Goal: Information Seeking & Learning: Compare options

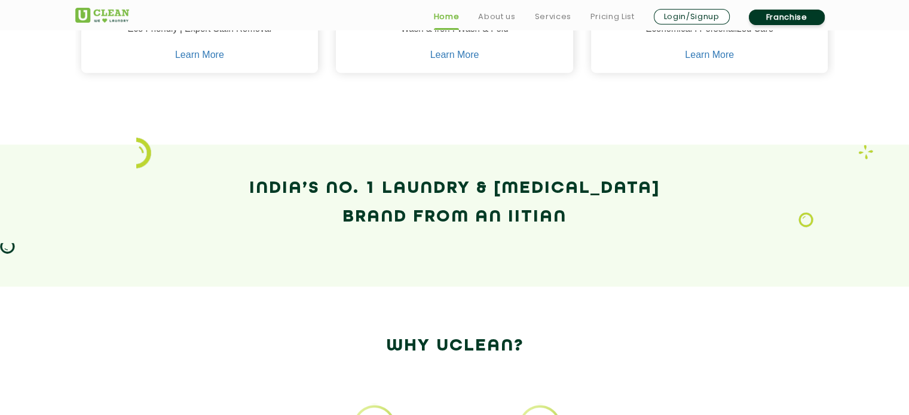
scroll to position [776, 0]
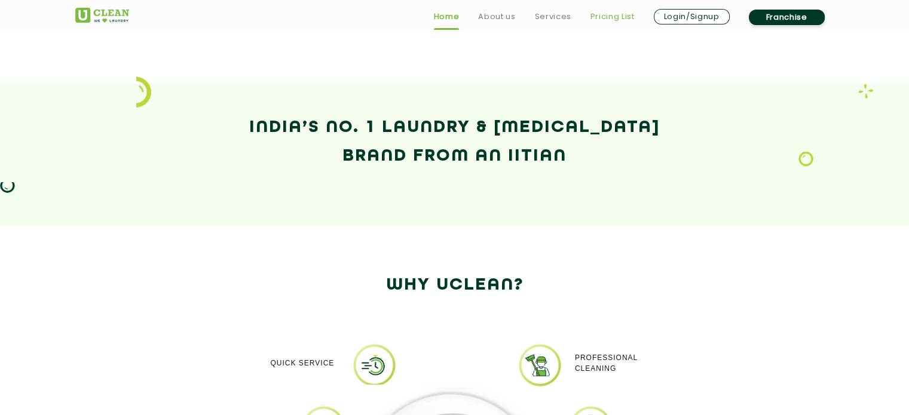
click at [617, 13] on link "Pricing List" at bounding box center [612, 17] width 44 height 14
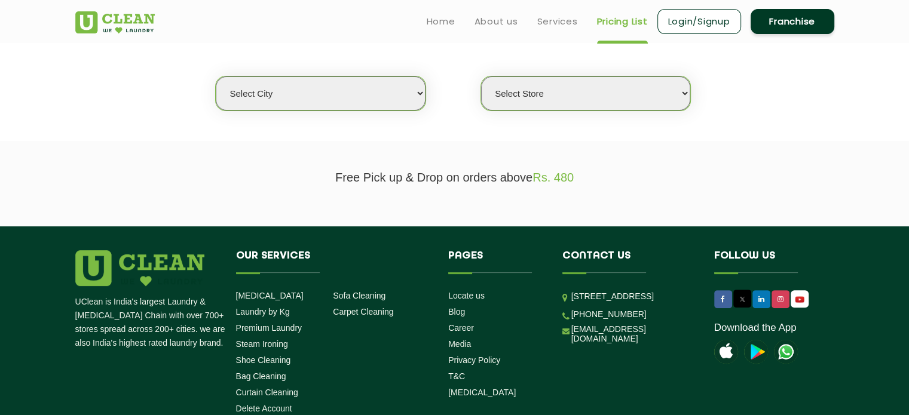
scroll to position [239, 0]
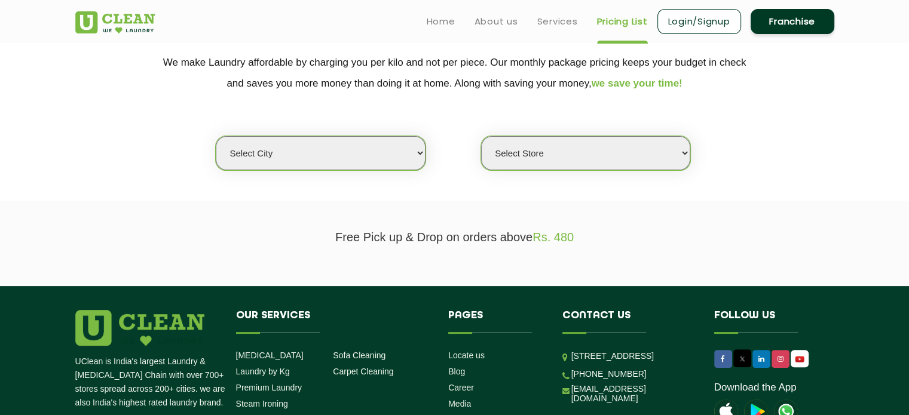
click at [379, 148] on select "Select city [GEOGRAPHIC_DATA] [GEOGRAPHIC_DATA] [GEOGRAPHIC_DATA] [GEOGRAPHIC_D…" at bounding box center [320, 153] width 209 height 34
select select "84"
click at [263, 151] on select "Select city [GEOGRAPHIC_DATA] [GEOGRAPHIC_DATA] [GEOGRAPHIC_DATA] [GEOGRAPHIC_D…" at bounding box center [320, 153] width 209 height 34
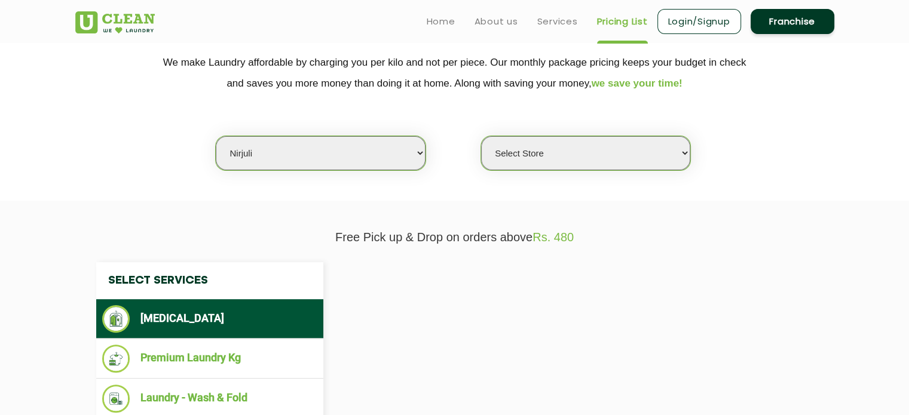
select select "0"
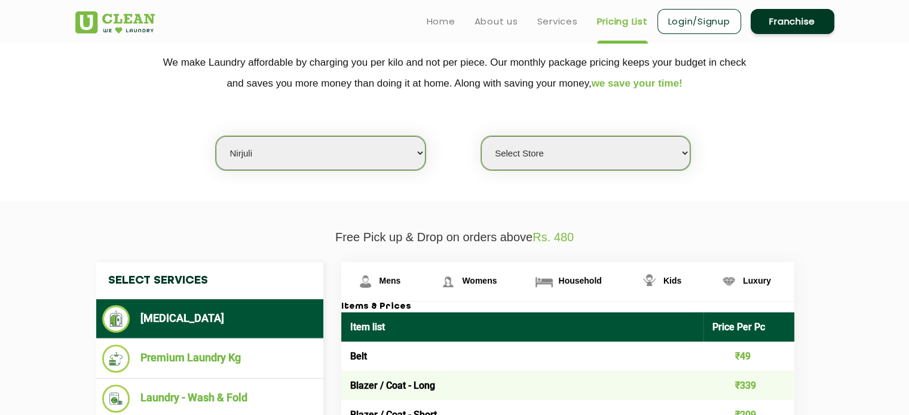
click at [263, 151] on select "Select city [GEOGRAPHIC_DATA] [GEOGRAPHIC_DATA] [GEOGRAPHIC_DATA] [GEOGRAPHIC_D…" at bounding box center [320, 153] width 209 height 34
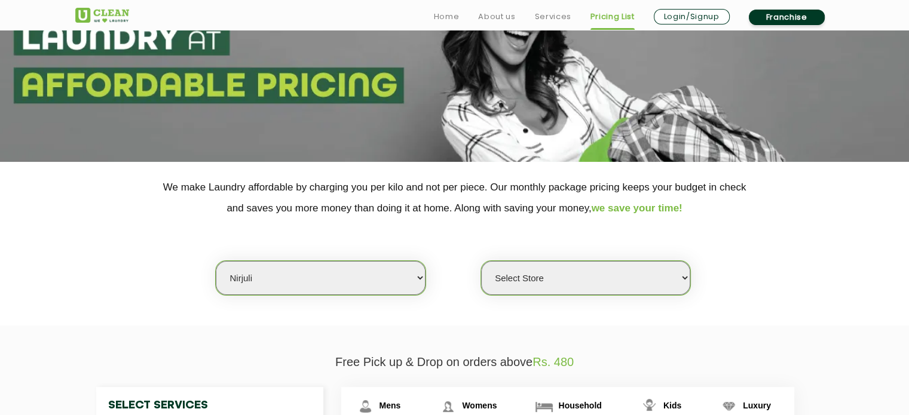
scroll to position [179, 0]
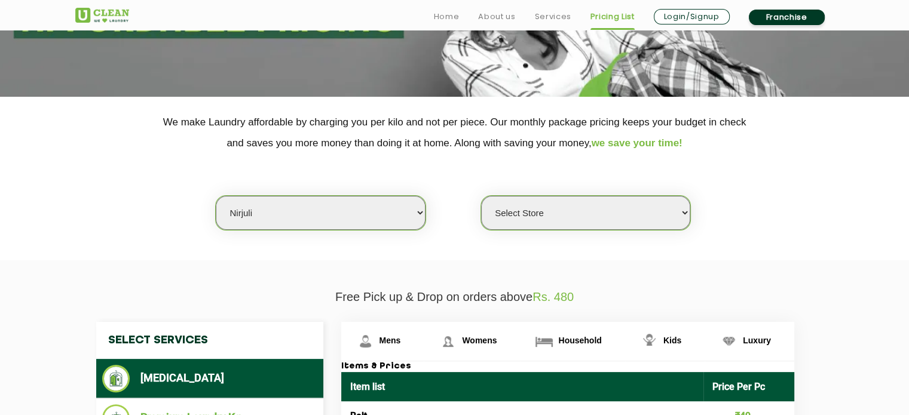
click at [339, 206] on select "Select city [GEOGRAPHIC_DATA] [GEOGRAPHIC_DATA] [GEOGRAPHIC_DATA] [GEOGRAPHIC_D…" at bounding box center [320, 213] width 209 height 34
select select "137"
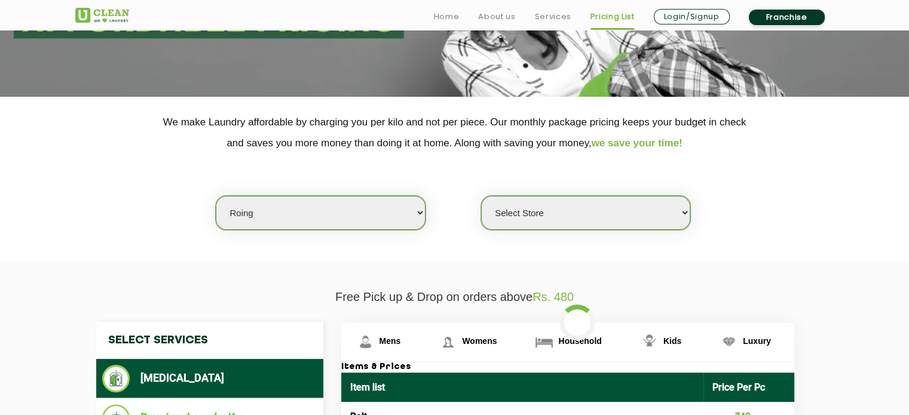
click at [262, 226] on select "Select city [GEOGRAPHIC_DATA] [GEOGRAPHIC_DATA] [GEOGRAPHIC_DATA] [GEOGRAPHIC_D…" at bounding box center [320, 213] width 209 height 34
select select "0"
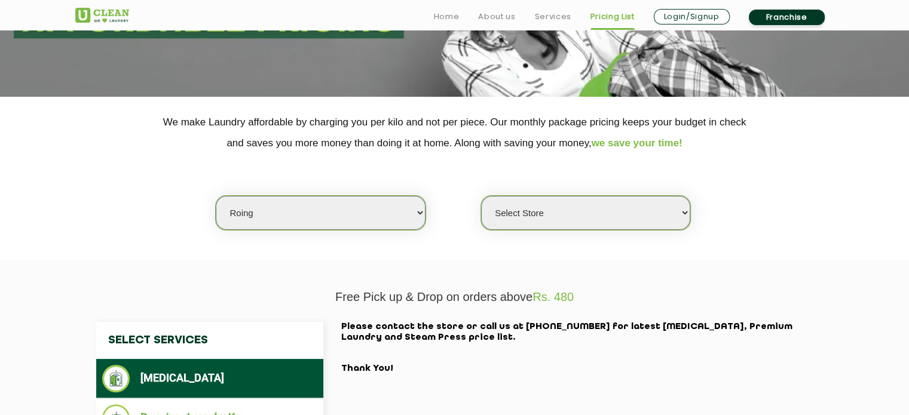
click at [260, 218] on select "Select city [GEOGRAPHIC_DATA] [GEOGRAPHIC_DATA] [GEOGRAPHIC_DATA] [GEOGRAPHIC_D…" at bounding box center [320, 213] width 209 height 34
select select "1"
click at [216, 196] on select "Select city [GEOGRAPHIC_DATA] [GEOGRAPHIC_DATA] [GEOGRAPHIC_DATA] [GEOGRAPHIC_D…" at bounding box center [320, 213] width 209 height 34
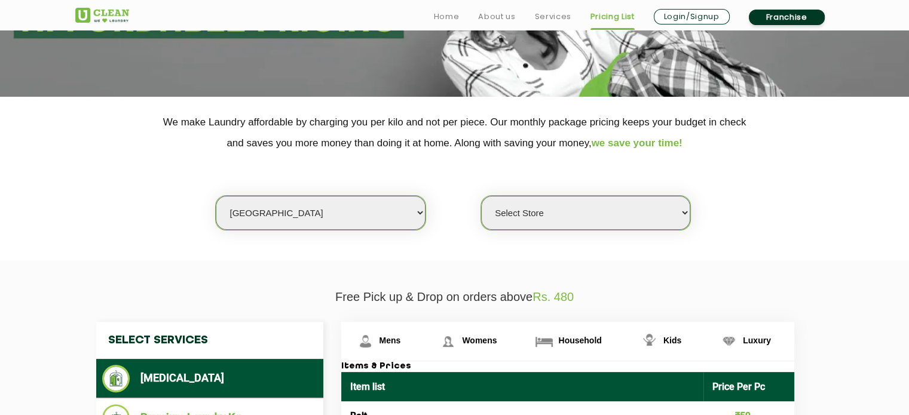
click at [554, 213] on select "Select Store [GEOGRAPHIC_DATA] [GEOGRAPHIC_DATA] 2 [GEOGRAPHIC_DATA] [PERSON_NA…" at bounding box center [585, 213] width 209 height 34
select select "367"
click at [481, 196] on select "Select Store [GEOGRAPHIC_DATA] [GEOGRAPHIC_DATA] 2 [GEOGRAPHIC_DATA] [PERSON_NA…" at bounding box center [585, 213] width 209 height 34
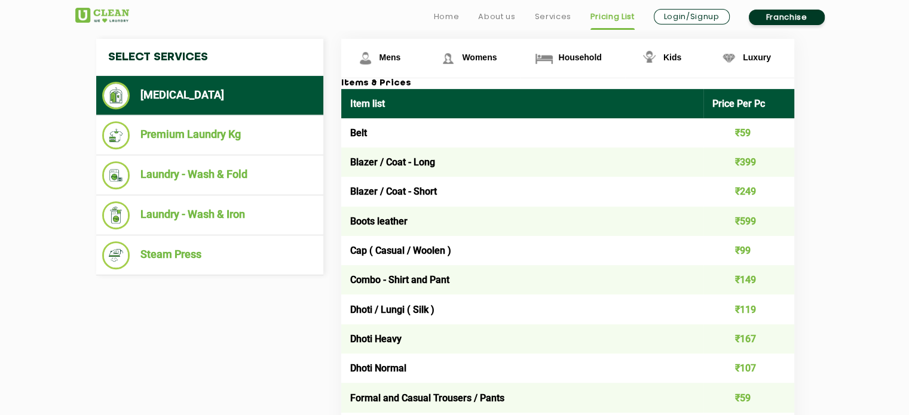
scroll to position [352, 0]
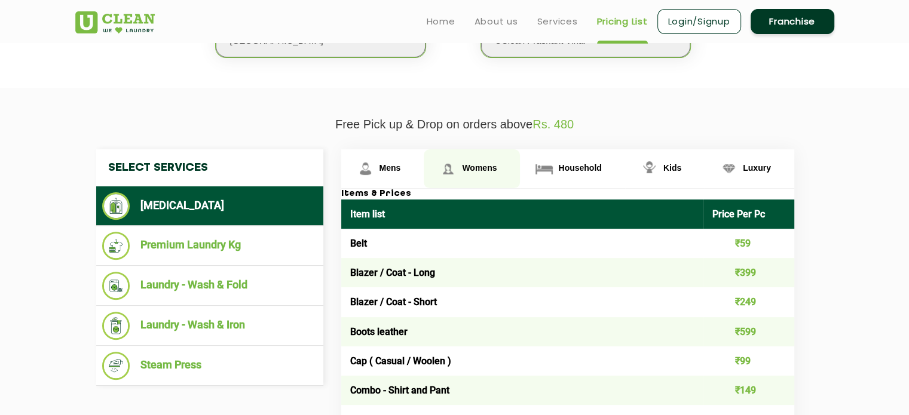
click at [455, 170] on img at bounding box center [447, 168] width 21 height 21
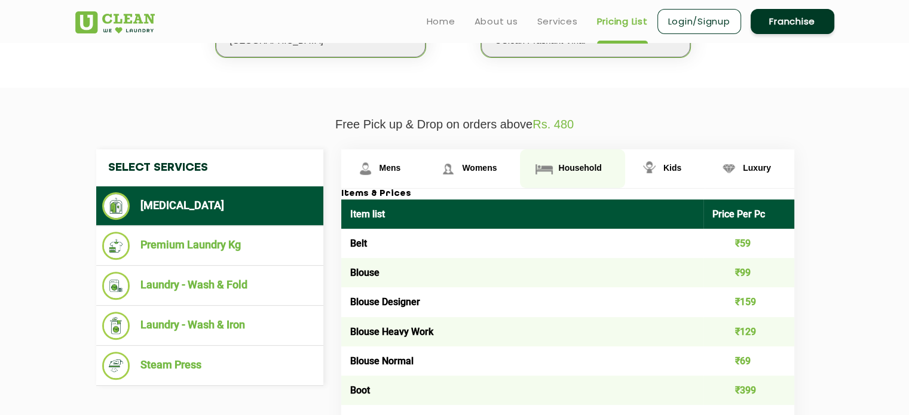
click at [561, 171] on link "Household" at bounding box center [572, 168] width 105 height 39
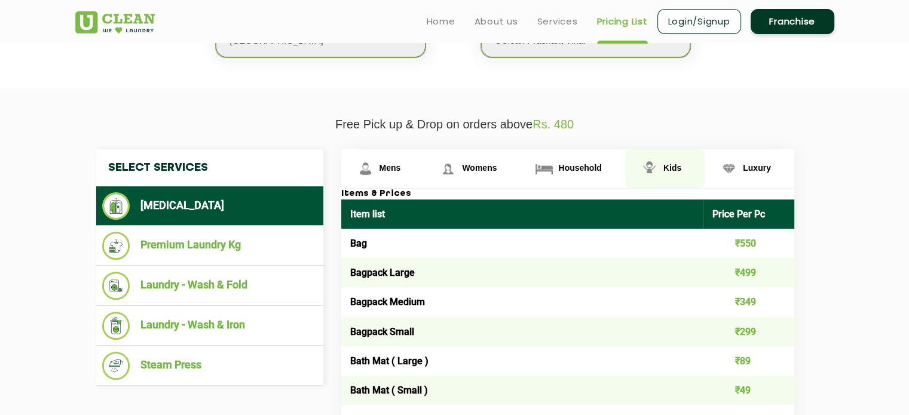
click at [682, 169] on link "Kids" at bounding box center [664, 168] width 79 height 39
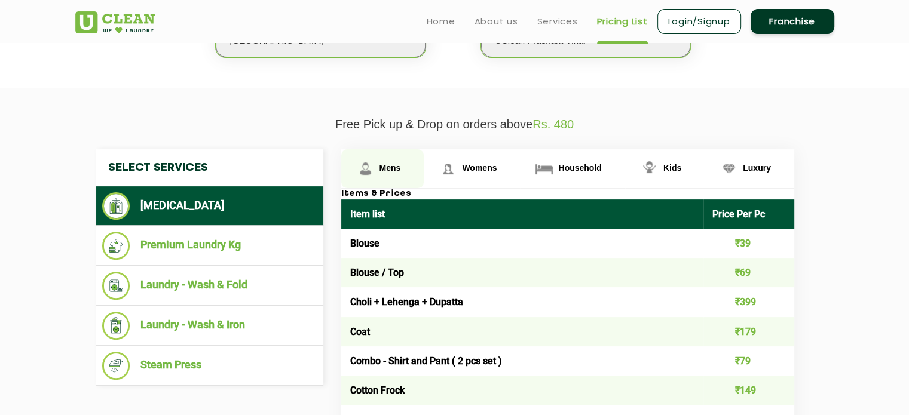
click at [393, 166] on span "Mens" at bounding box center [390, 168] width 22 height 10
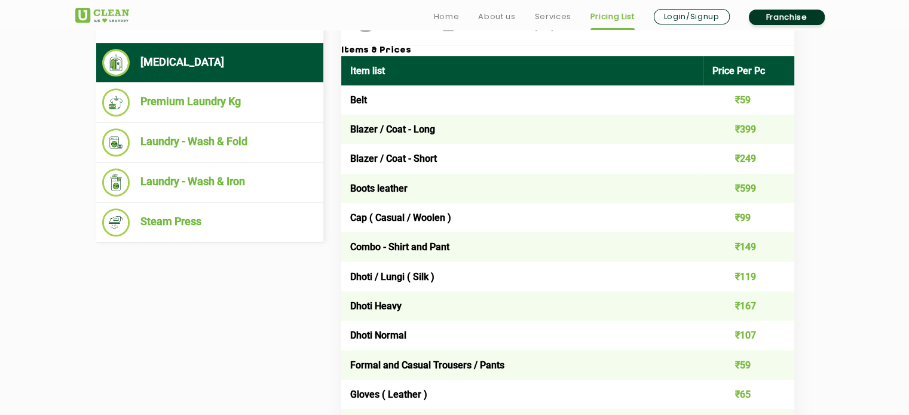
scroll to position [538, 0]
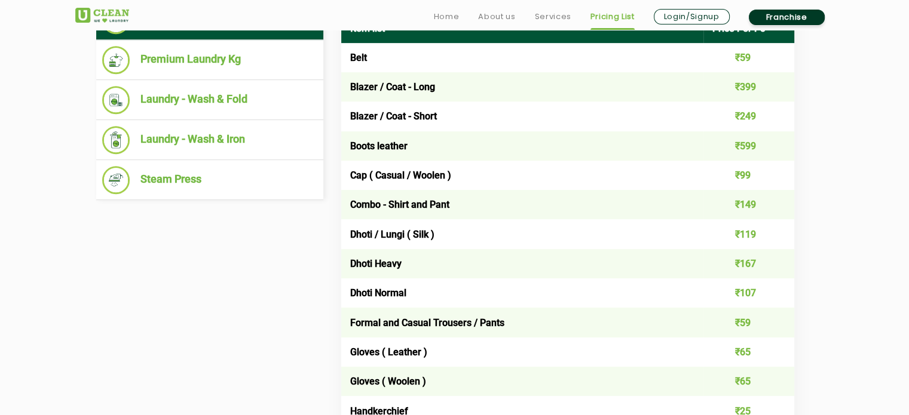
click at [357, 82] on td "Blazer / Coat - Long" at bounding box center [522, 86] width 363 height 29
copy td "Blazer"
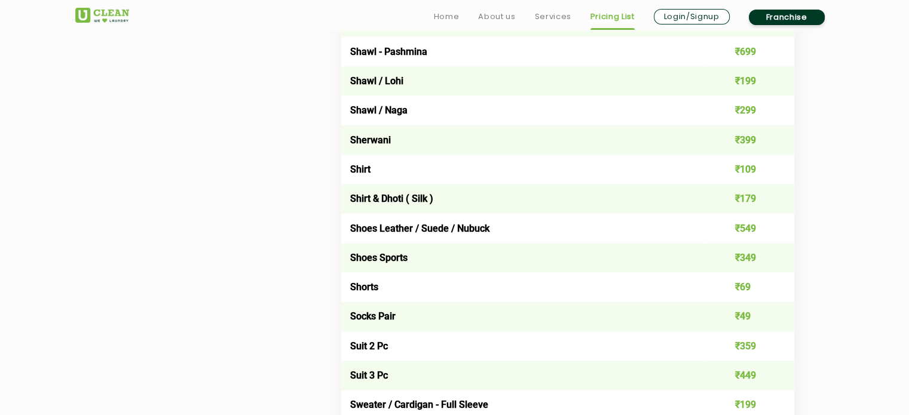
scroll to position [1733, 0]
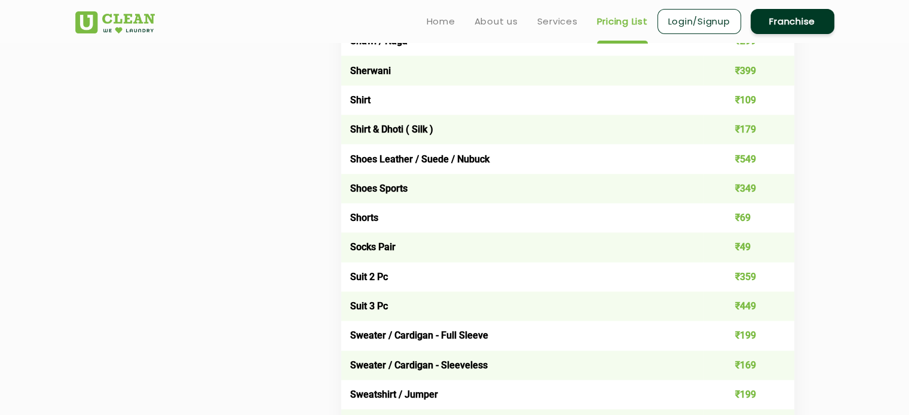
click at [356, 103] on td "Shirt" at bounding box center [522, 99] width 363 height 29
copy td "Shirt"
click at [356, 103] on td "Shirt" at bounding box center [522, 99] width 363 height 29
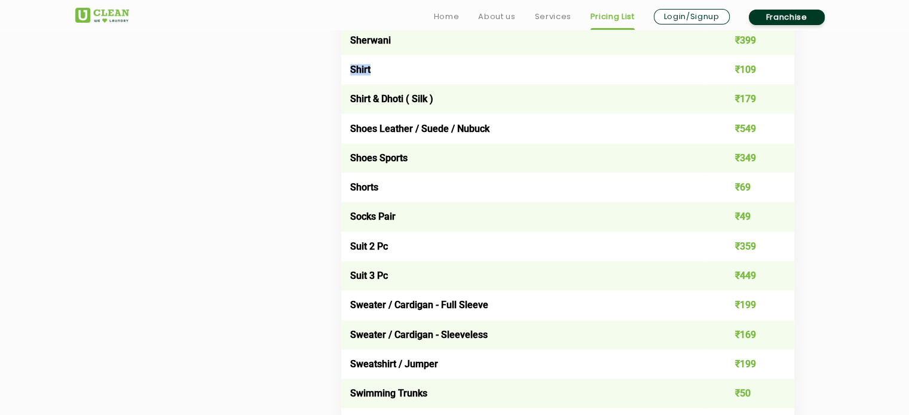
scroll to position [1793, 0]
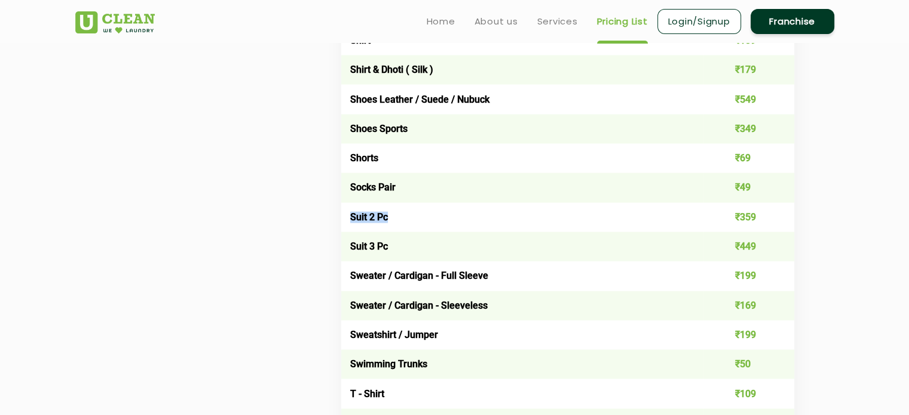
copy td "Suit 2 Pc"
drag, startPoint x: 352, startPoint y: 220, endPoint x: 391, endPoint y: 219, distance: 38.8
click at [390, 217] on td "Suit 2 Pc" at bounding box center [522, 217] width 363 height 29
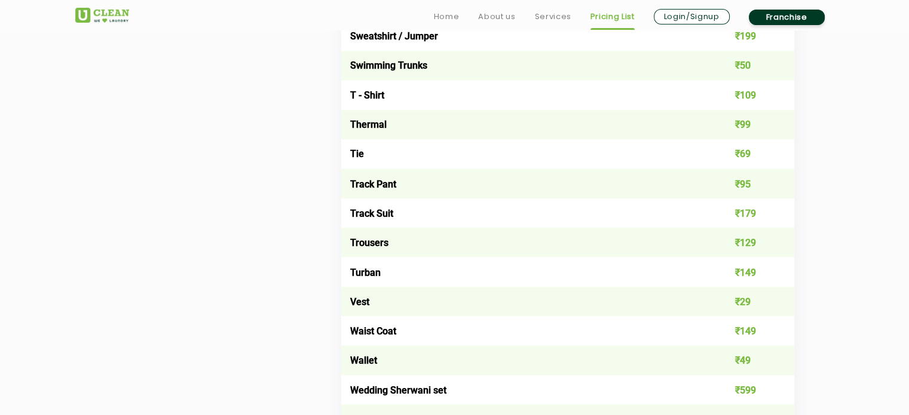
scroll to position [2151, 0]
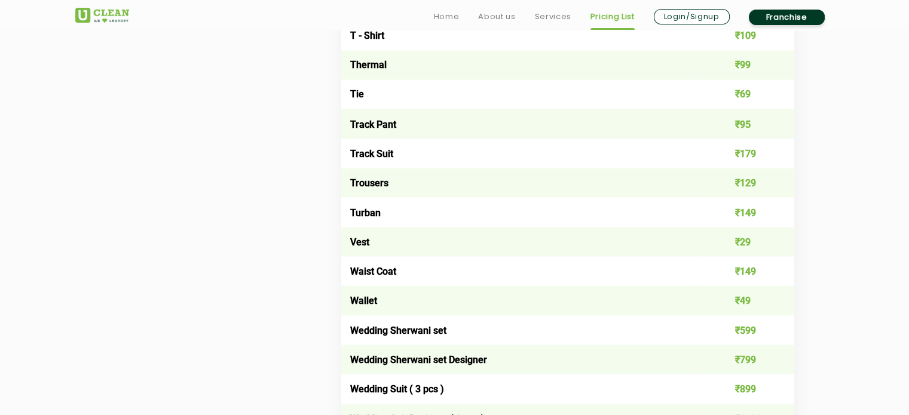
click at [357, 187] on td "Trousers" at bounding box center [522, 182] width 363 height 29
copy td "Trousers"
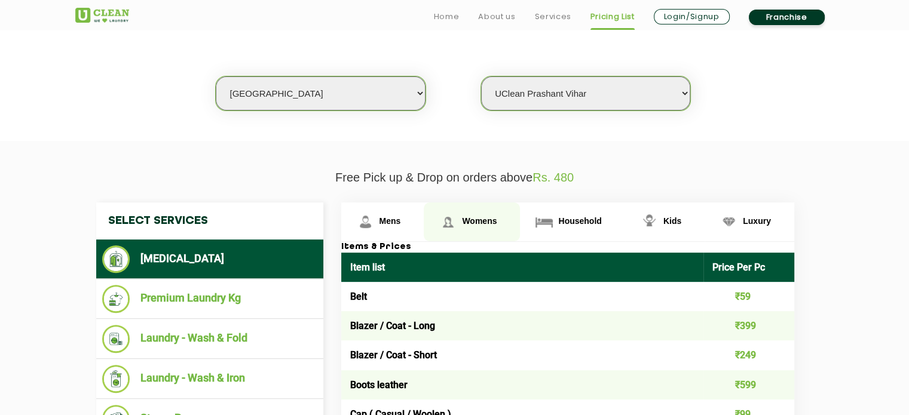
scroll to position [418, 0]
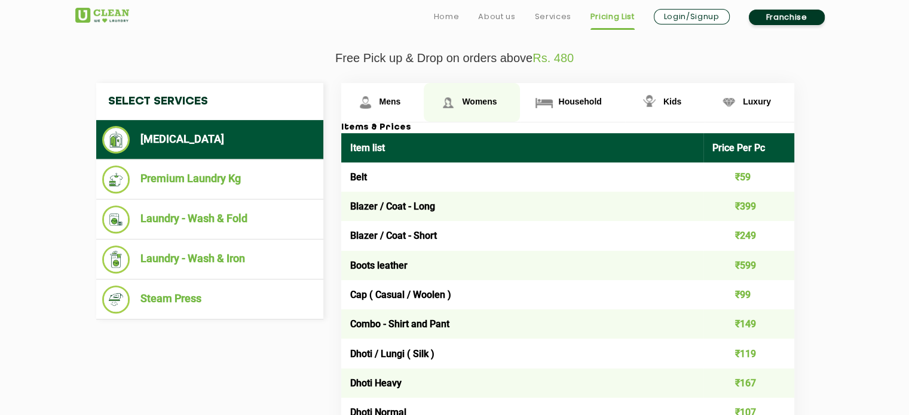
click at [458, 96] on img at bounding box center [447, 102] width 21 height 21
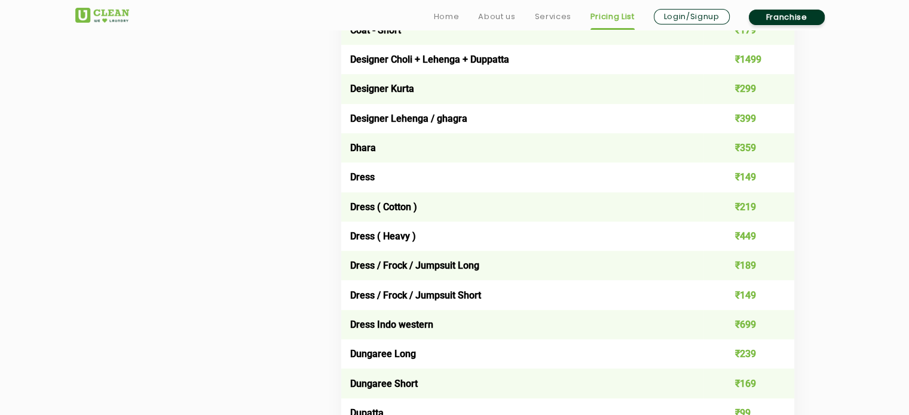
scroll to position [1016, 0]
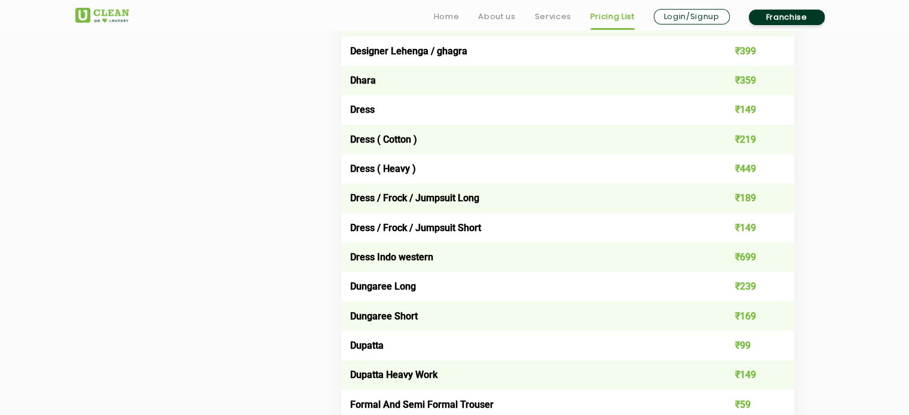
click at [354, 112] on td "Dress" at bounding box center [522, 109] width 363 height 29
copy td "Dress"
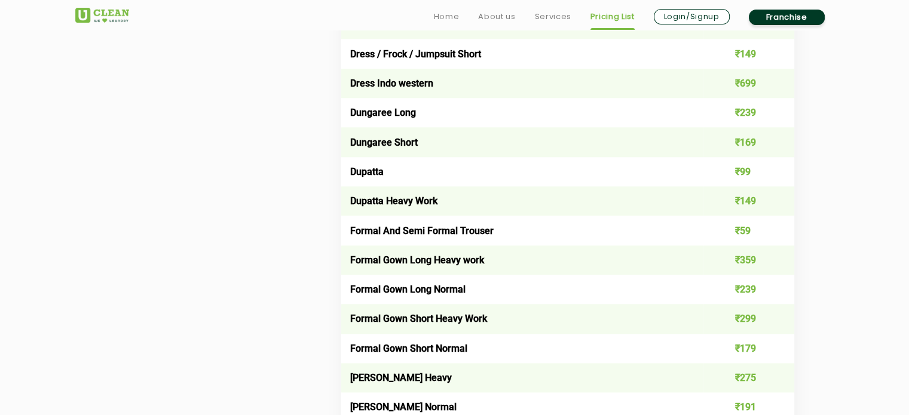
scroll to position [1255, 0]
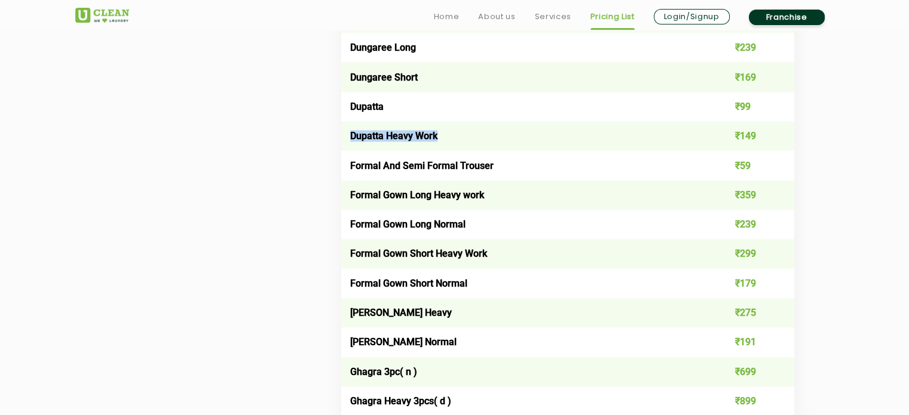
drag, startPoint x: 350, startPoint y: 137, endPoint x: 427, endPoint y: 130, distance: 77.4
click at [495, 137] on td "Dupatta Heavy Work" at bounding box center [522, 135] width 363 height 29
drag, startPoint x: 354, startPoint y: 106, endPoint x: 394, endPoint y: 108, distance: 40.1
click at [394, 108] on td "Dupatta" at bounding box center [522, 106] width 363 height 29
click at [366, 111] on td "Dupatta" at bounding box center [522, 106] width 363 height 29
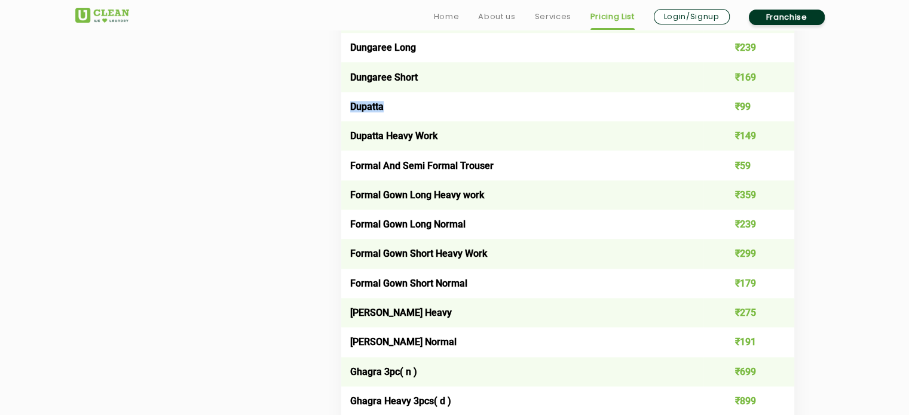
click at [366, 111] on td "Dupatta" at bounding box center [522, 106] width 363 height 29
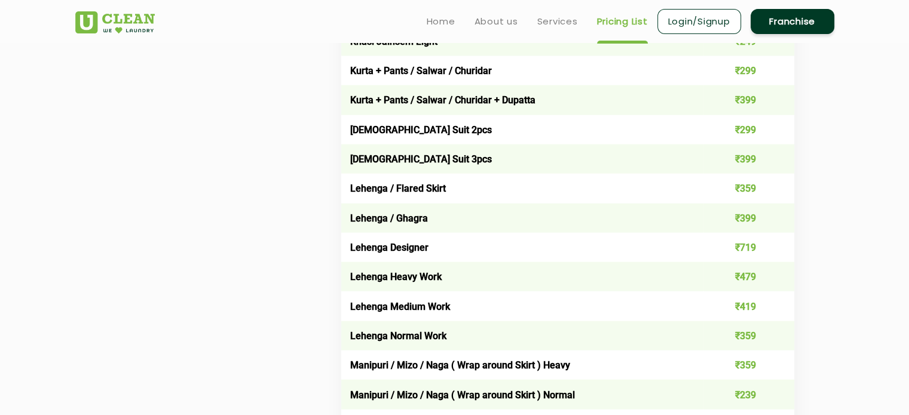
scroll to position [2271, 0]
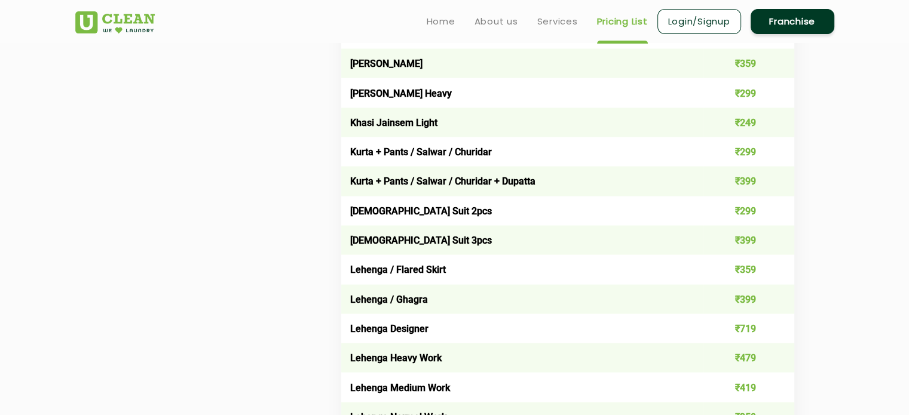
click at [368, 241] on td "[DEMOGRAPHIC_DATA] Suit 3pcs" at bounding box center [522, 239] width 363 height 29
click at [371, 216] on td "[DEMOGRAPHIC_DATA] Suit 2pcs" at bounding box center [522, 210] width 363 height 29
copy td "[DEMOGRAPHIC_DATA] Suit 2pcs"
click at [371, 216] on td "[DEMOGRAPHIC_DATA] Suit 2pcs" at bounding box center [522, 210] width 363 height 29
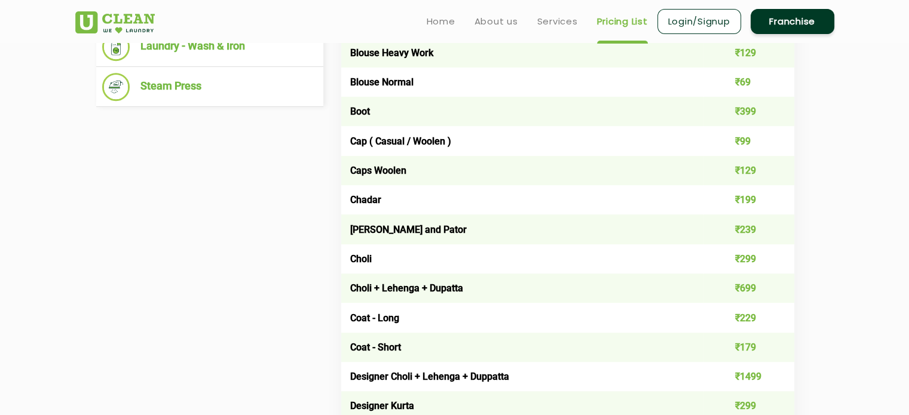
scroll to position [359, 0]
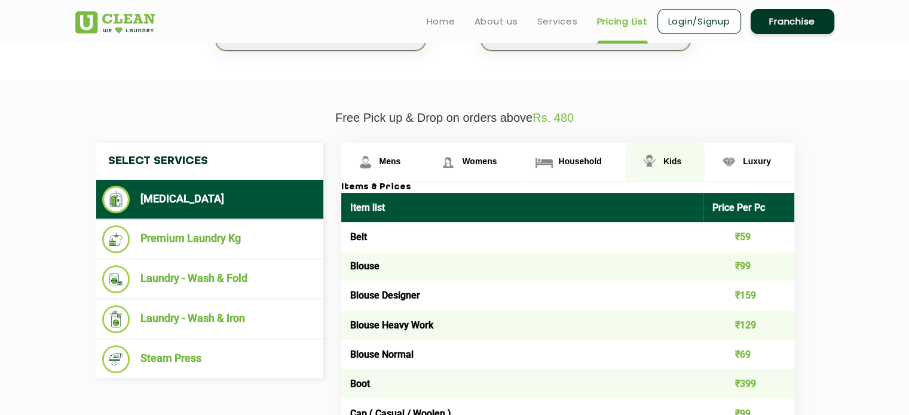
click at [667, 159] on span "Kids" at bounding box center [672, 162] width 18 height 10
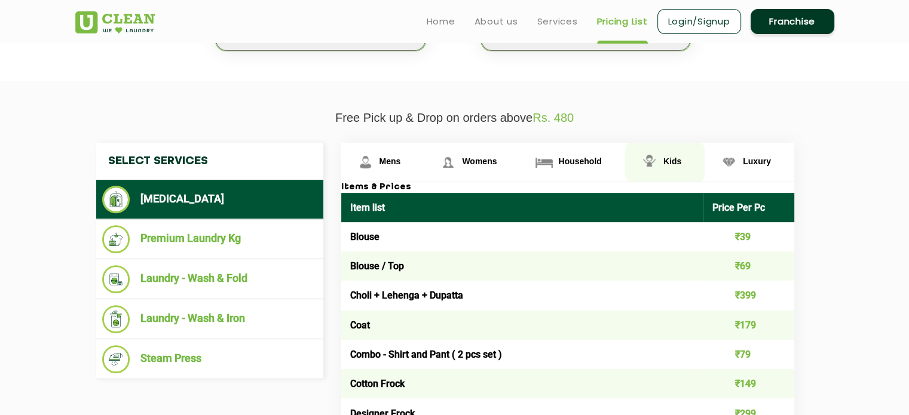
click at [668, 160] on span "Kids" at bounding box center [672, 162] width 18 height 10
click at [654, 164] on img at bounding box center [649, 162] width 21 height 21
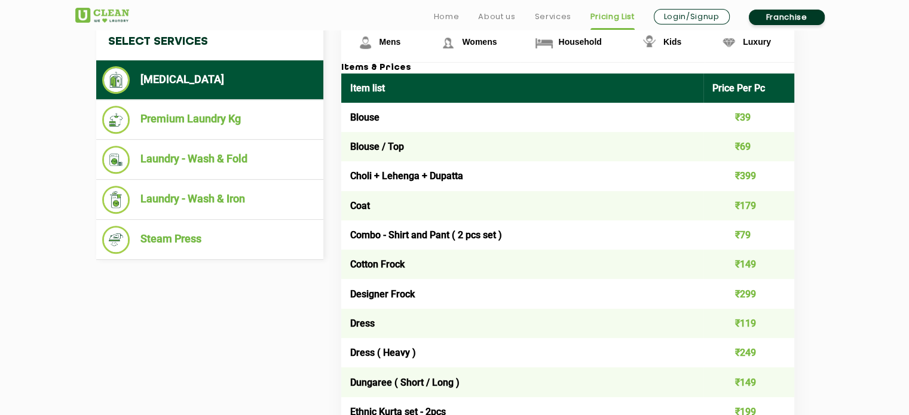
scroll to position [717, 0]
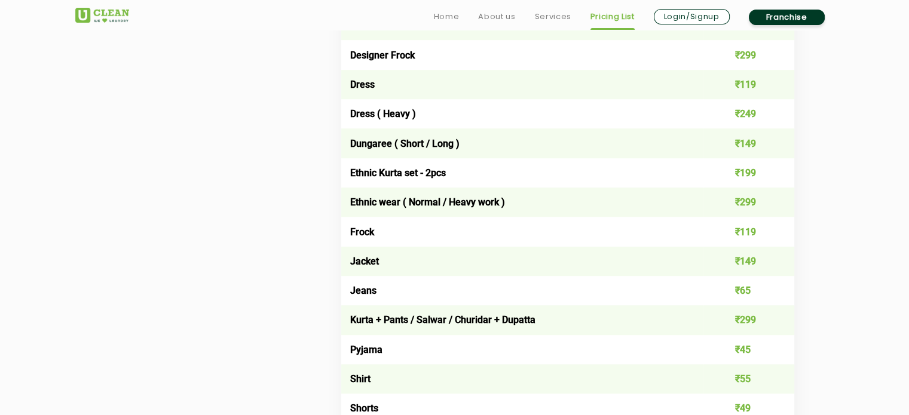
click at [370, 265] on td "Jacket" at bounding box center [522, 261] width 363 height 29
copy td "Jacket"
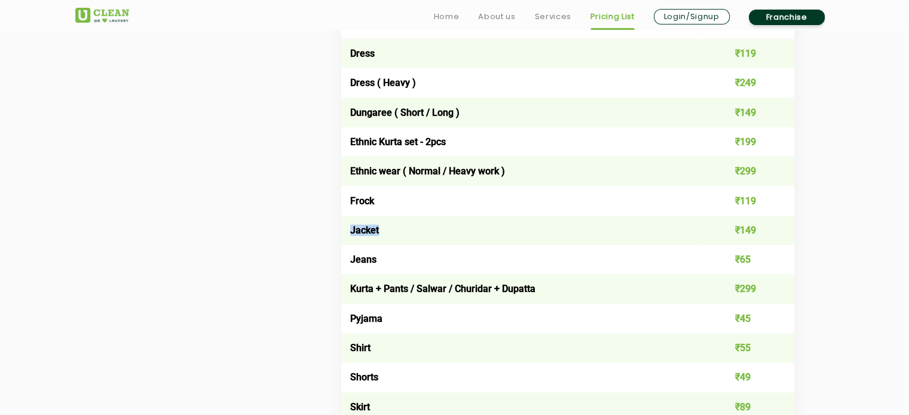
scroll to position [777, 0]
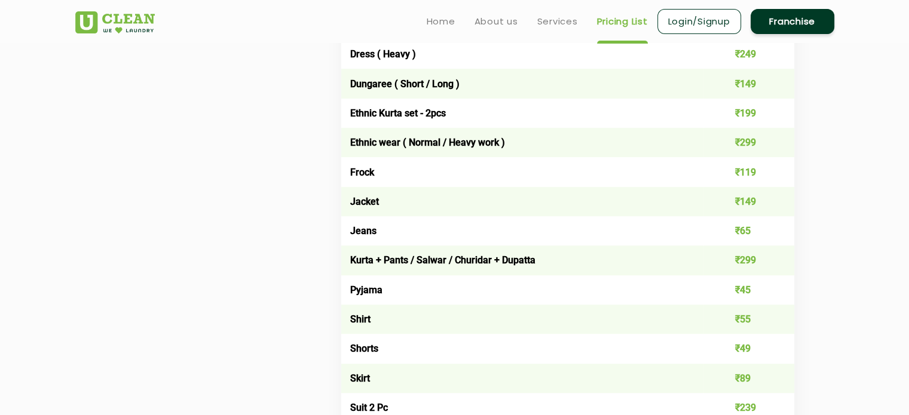
click at [354, 234] on td "Jeans" at bounding box center [522, 230] width 363 height 29
copy td "Jeans"
click at [354, 234] on td "Jeans" at bounding box center [522, 230] width 363 height 29
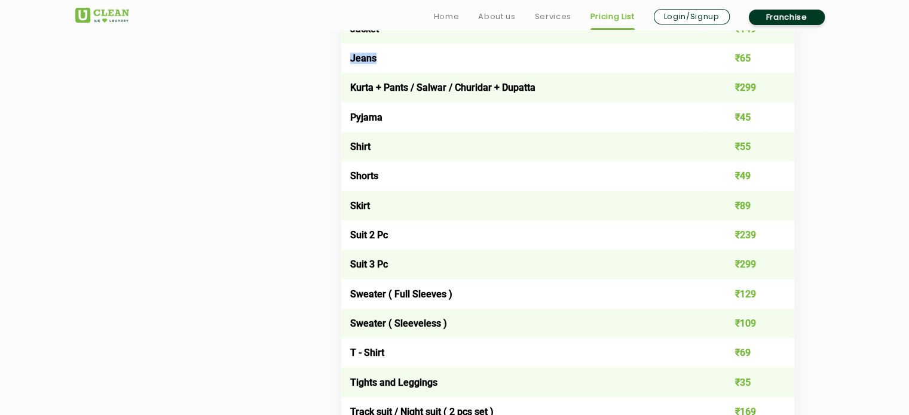
scroll to position [956, 0]
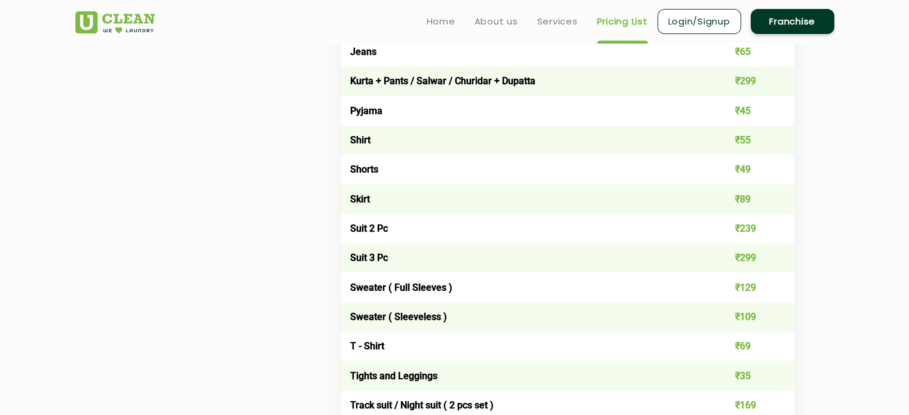
click at [351, 108] on td "Pyjama" at bounding box center [522, 110] width 363 height 29
copy td "Pyjama"
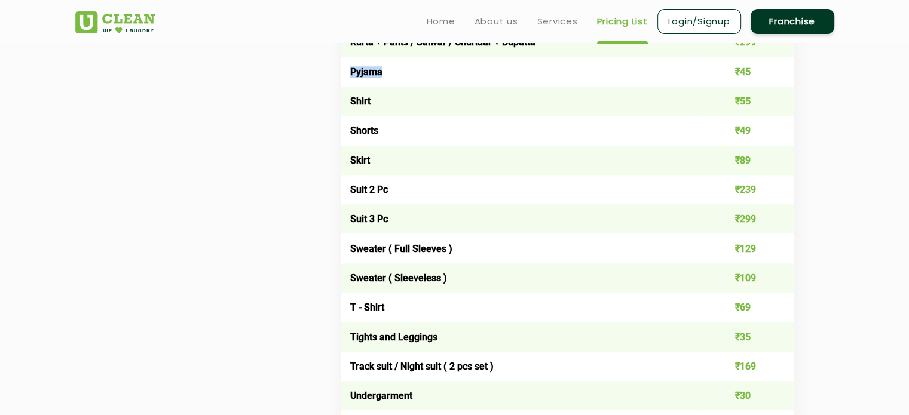
scroll to position [1016, 0]
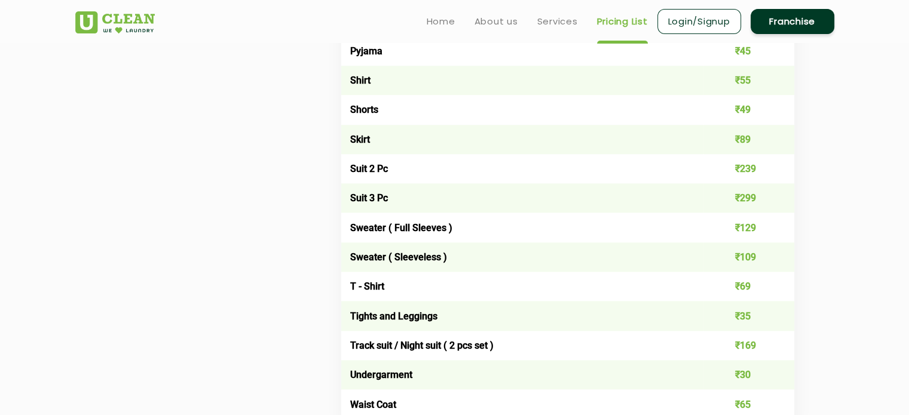
click at [357, 171] on td "Suit 2 Pc" at bounding box center [522, 168] width 363 height 29
copy td "Suit 2 Pc"
click at [364, 203] on td "Suit 3 Pc" at bounding box center [522, 197] width 363 height 29
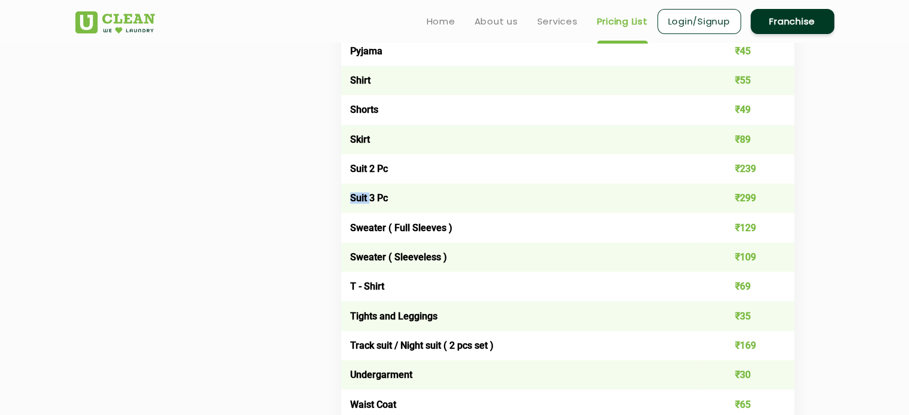
click at [364, 203] on td "Suit 3 Pc" at bounding box center [522, 197] width 363 height 29
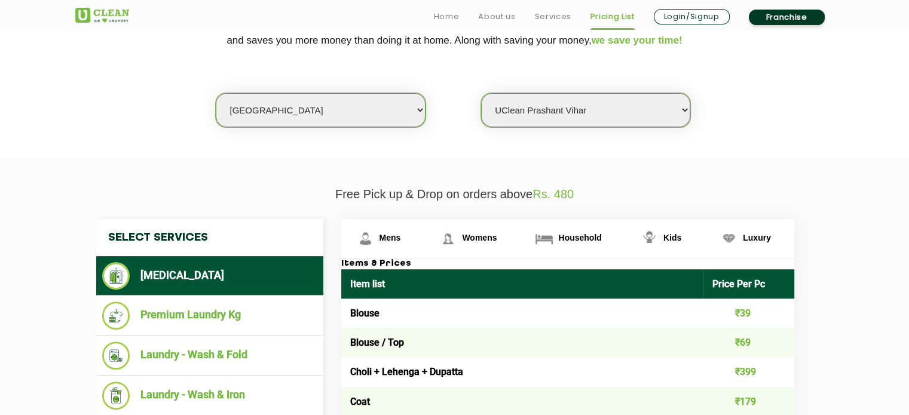
scroll to position [359, 0]
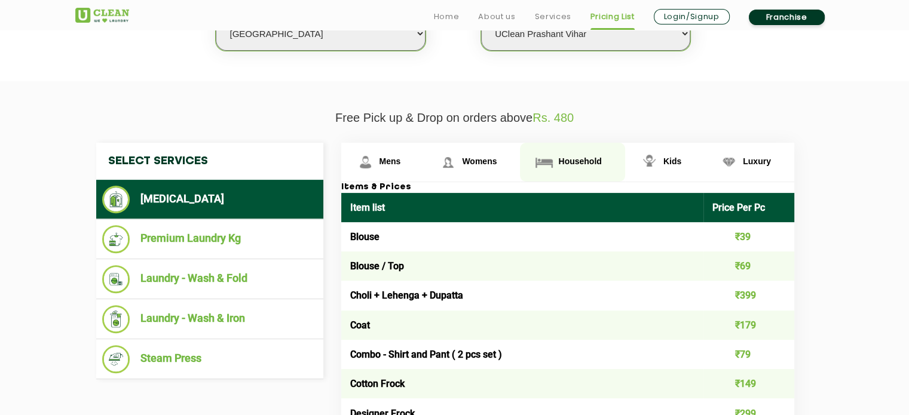
click at [557, 170] on link "Household" at bounding box center [572, 162] width 105 height 39
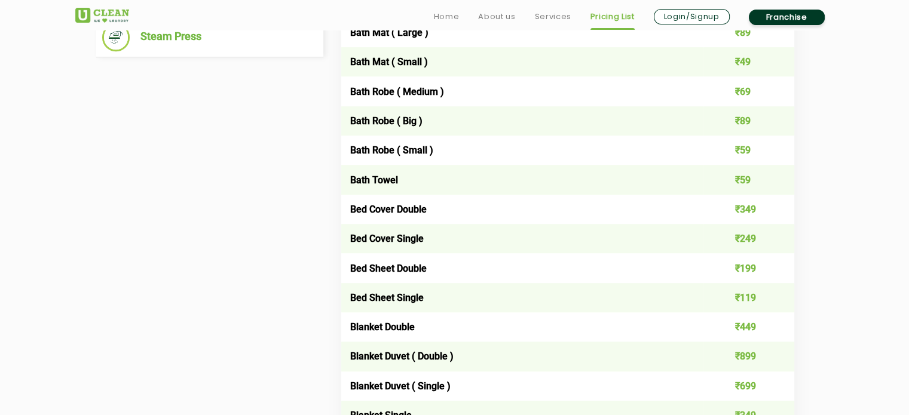
scroll to position [777, 0]
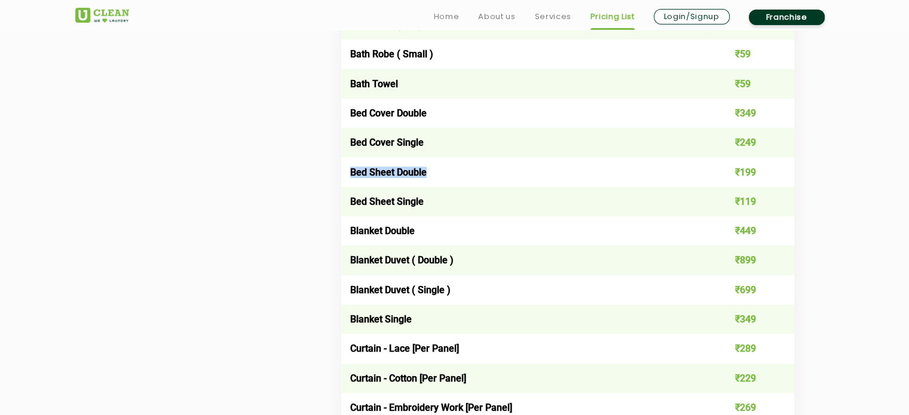
drag, startPoint x: 348, startPoint y: 173, endPoint x: 449, endPoint y: 171, distance: 101.0
click at [449, 171] on td "Bed Sheet Double" at bounding box center [522, 171] width 363 height 29
drag, startPoint x: 354, startPoint y: 202, endPoint x: 391, endPoint y: 200, distance: 37.1
click at [391, 200] on td "Bed Sheet Single" at bounding box center [522, 201] width 363 height 29
drag, startPoint x: 350, startPoint y: 203, endPoint x: 464, endPoint y: 204, distance: 114.1
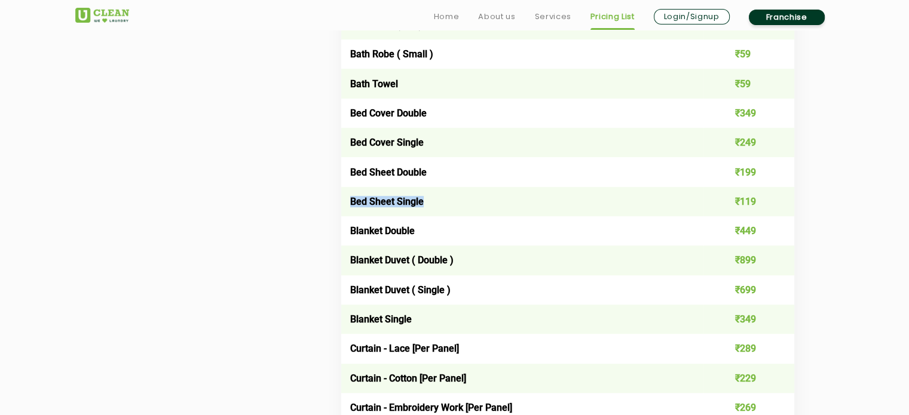
click at [464, 204] on td "Bed Sheet Single" at bounding box center [522, 201] width 363 height 29
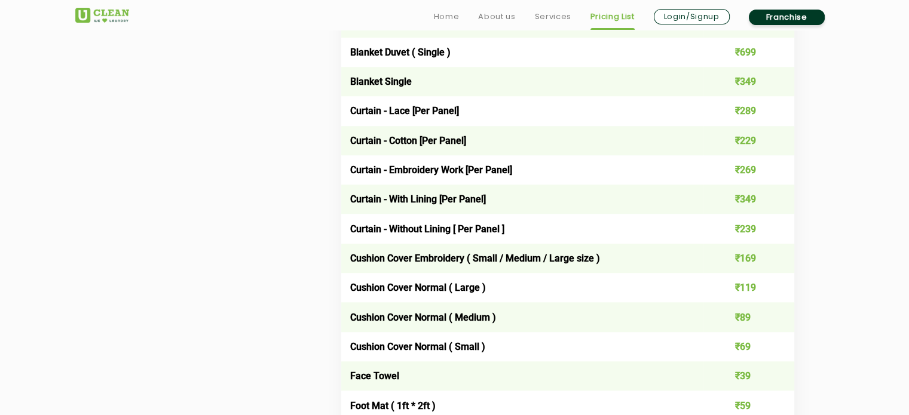
scroll to position [1016, 0]
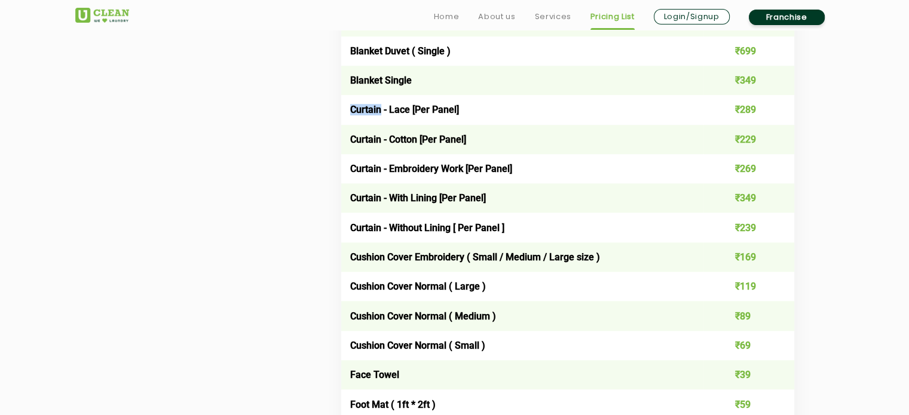
drag, startPoint x: 349, startPoint y: 111, endPoint x: 378, endPoint y: 113, distance: 29.3
click at [378, 113] on td "Curtain - Lace [Per Panel]" at bounding box center [522, 109] width 363 height 29
drag, startPoint x: 356, startPoint y: 139, endPoint x: 381, endPoint y: 143, distance: 25.9
click at [381, 143] on td "Curtain - Cotton [Per Panel]" at bounding box center [522, 139] width 363 height 29
drag, startPoint x: 349, startPoint y: 197, endPoint x: 437, endPoint y: 203, distance: 88.6
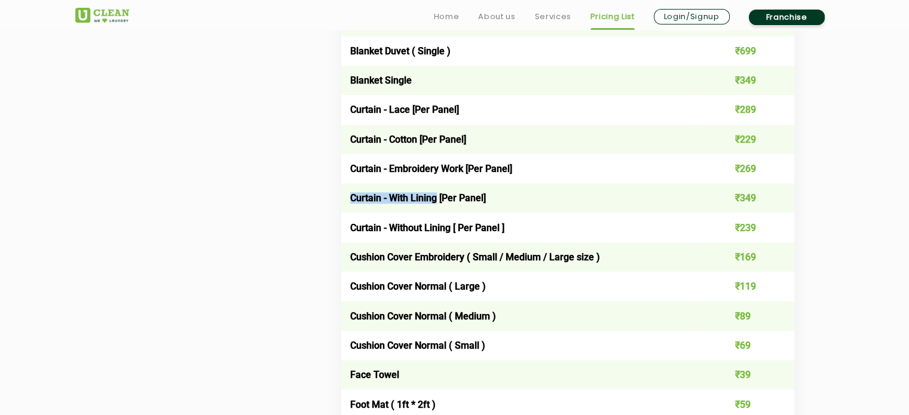
click at [437, 203] on td "Curtain - With Lining [Per Panel]" at bounding box center [522, 197] width 363 height 29
drag, startPoint x: 345, startPoint y: 234, endPoint x: 454, endPoint y: 228, distance: 108.9
click at [454, 228] on td "Curtain - Without Lining [ Per Panel ]" at bounding box center [522, 227] width 363 height 29
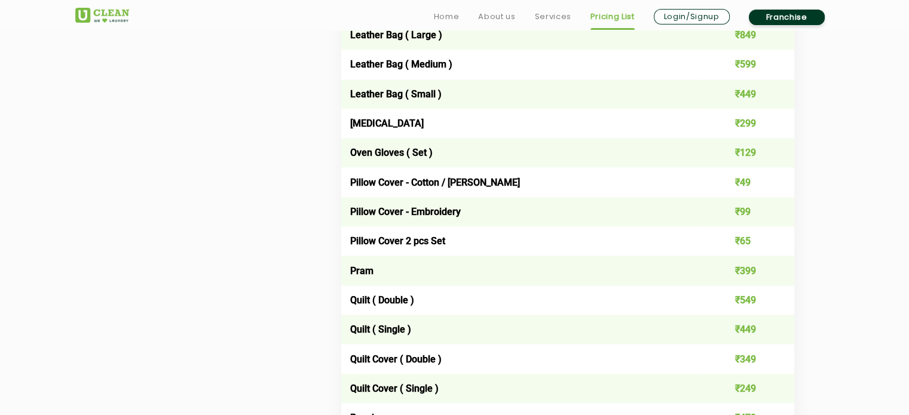
scroll to position [1613, 0]
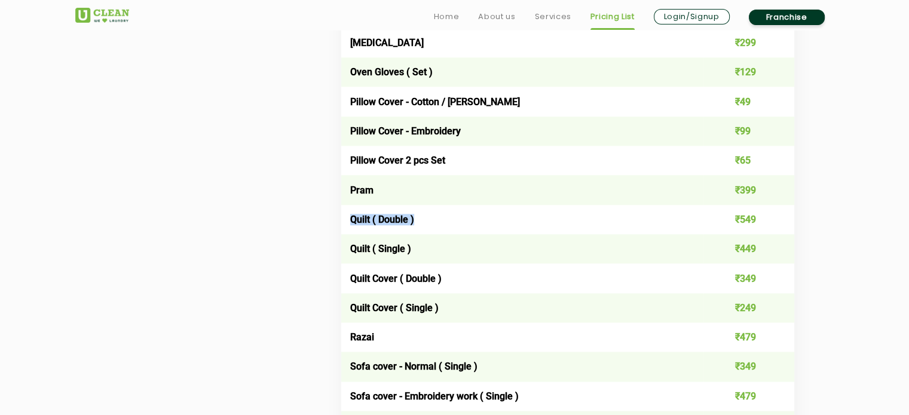
drag, startPoint x: 346, startPoint y: 223, endPoint x: 425, endPoint y: 226, distance: 79.5
click at [425, 226] on td "Quilt ( Double )" at bounding box center [522, 219] width 363 height 29
drag, startPoint x: 350, startPoint y: 252, endPoint x: 428, endPoint y: 256, distance: 78.4
click at [428, 256] on td "Quilt ( Single )" at bounding box center [522, 248] width 363 height 29
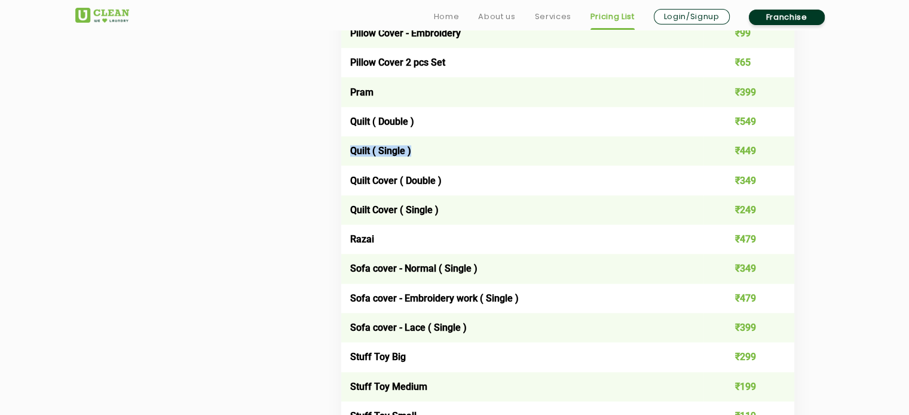
scroll to position [1733, 0]
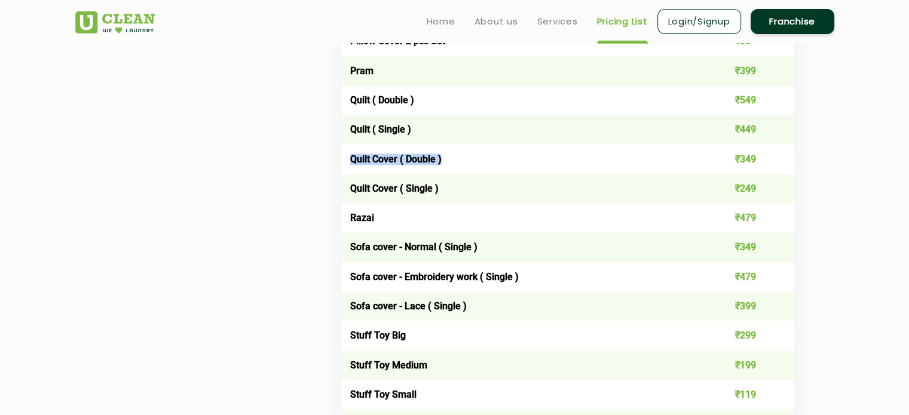
drag, startPoint x: 347, startPoint y: 163, endPoint x: 458, endPoint y: 164, distance: 110.5
click at [458, 164] on td "Quilt Cover ( Double )" at bounding box center [522, 158] width 363 height 29
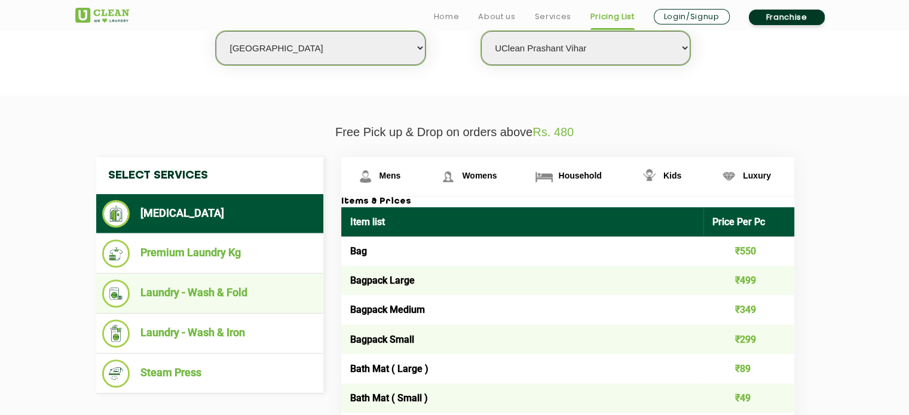
scroll to position [418, 0]
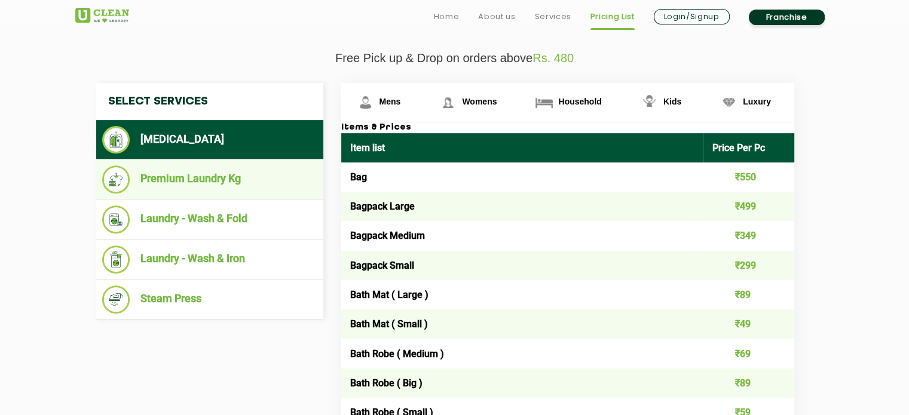
click at [167, 182] on li "Premium Laundry Kg" at bounding box center [209, 180] width 215 height 28
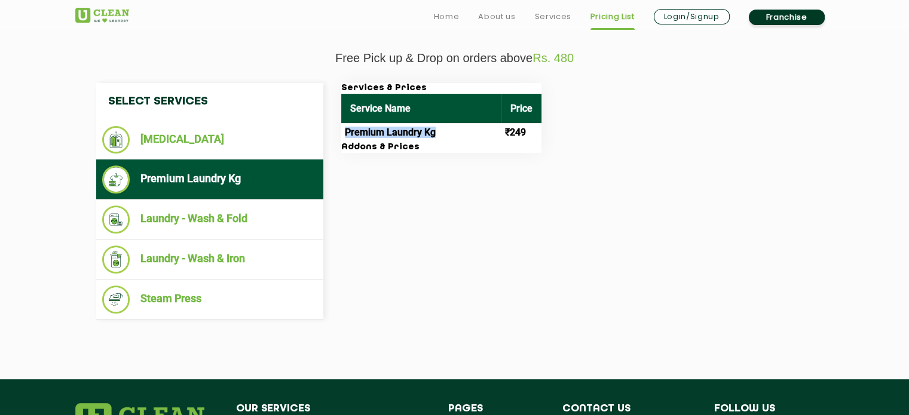
drag, startPoint x: 342, startPoint y: 126, endPoint x: 454, endPoint y: 124, distance: 111.8
click at [454, 124] on td "Premium Laundry Kg" at bounding box center [421, 132] width 160 height 19
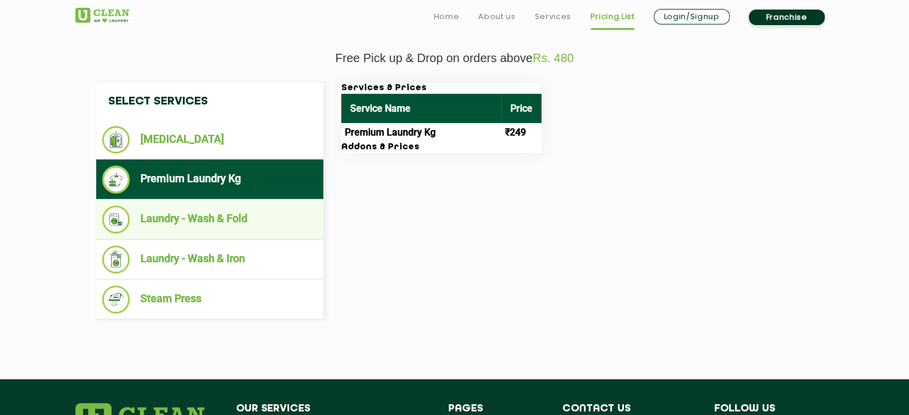
click at [149, 223] on li "Laundry - Wash & Fold" at bounding box center [209, 220] width 215 height 28
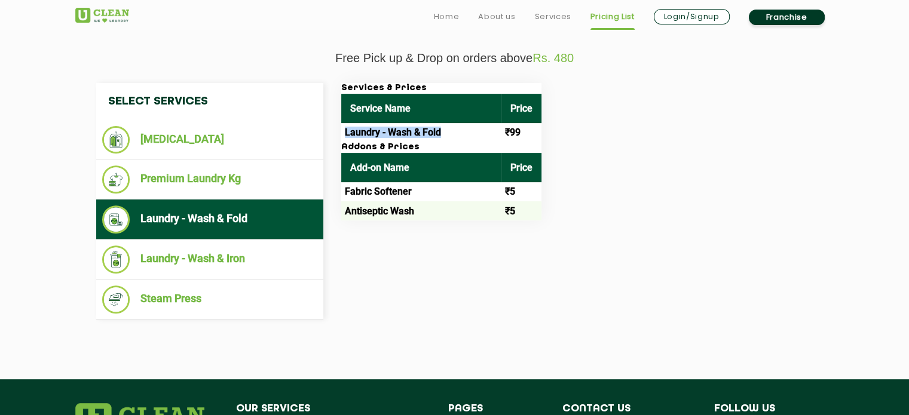
drag, startPoint x: 344, startPoint y: 131, endPoint x: 447, endPoint y: 131, distance: 103.4
click at [447, 131] on td "Laundry - Wash & Fold" at bounding box center [421, 132] width 160 height 19
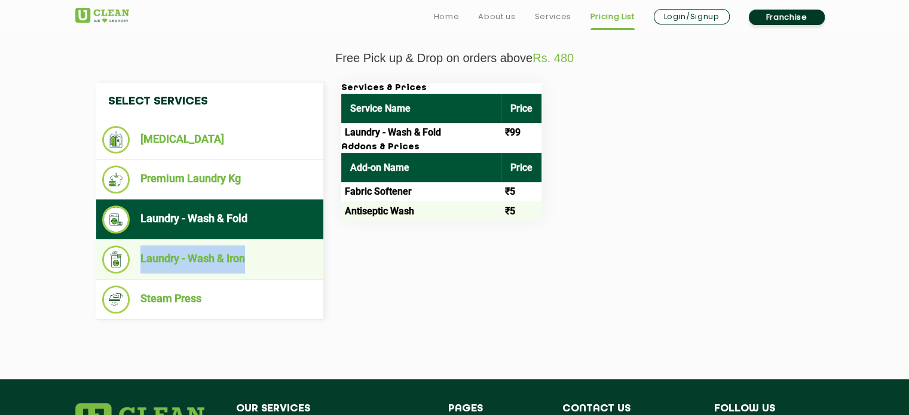
drag, startPoint x: 137, startPoint y: 259, endPoint x: 249, endPoint y: 262, distance: 111.8
click at [249, 262] on li "Laundry - Wash & Iron" at bounding box center [209, 260] width 215 height 28
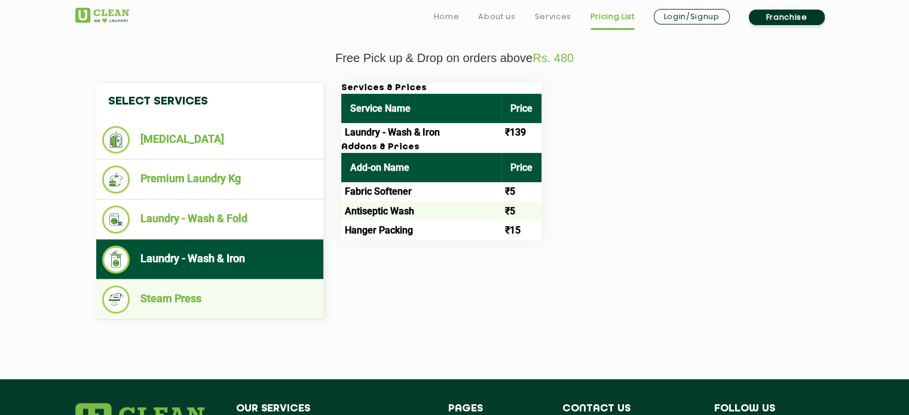
click at [152, 297] on li "Steam Press" at bounding box center [209, 300] width 215 height 28
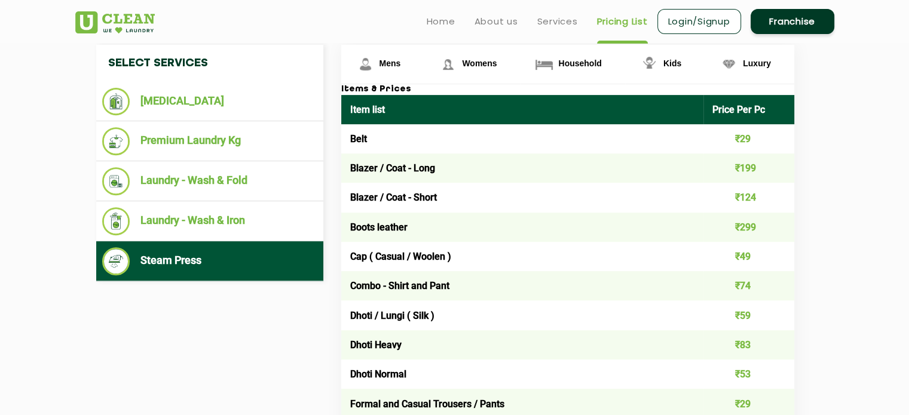
scroll to position [478, 0]
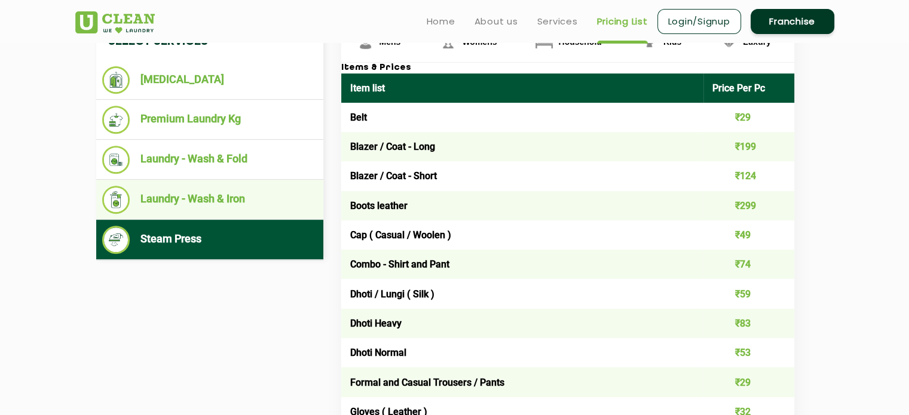
click at [216, 181] on ul "Laundry - Wash & Iron" at bounding box center [209, 200] width 227 height 40
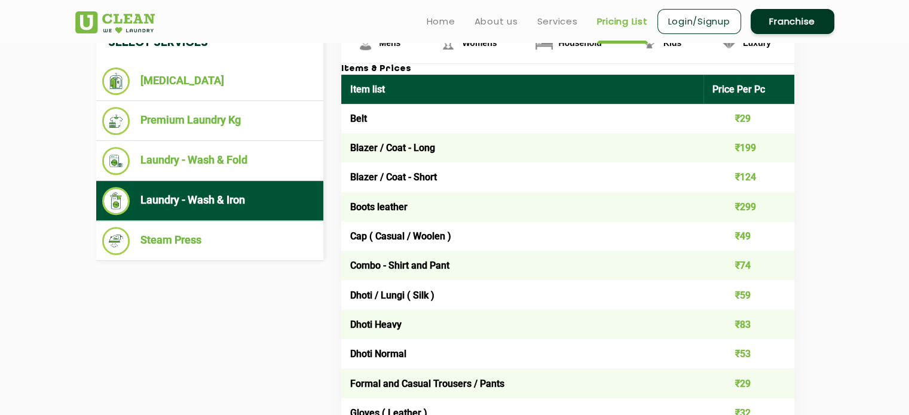
scroll to position [359, 0]
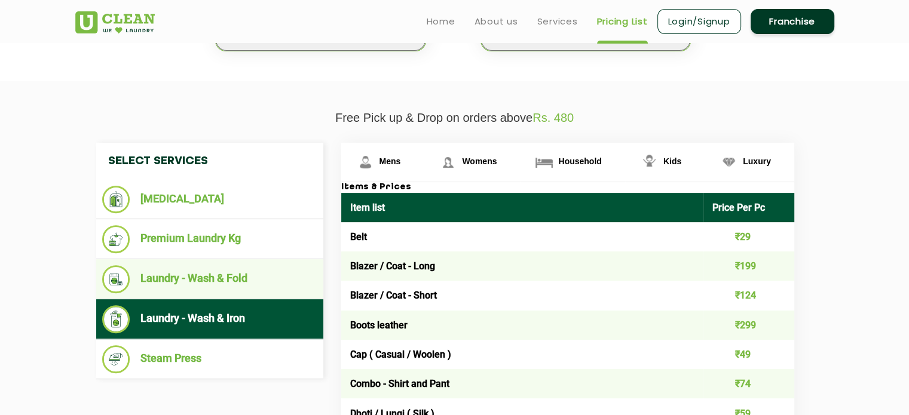
click at [179, 268] on li "Laundry - Wash & Fold" at bounding box center [209, 279] width 215 height 28
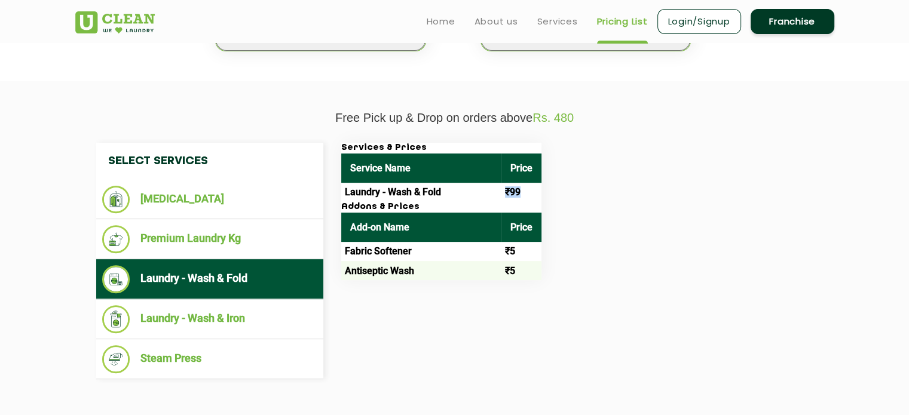
drag, startPoint x: 504, startPoint y: 189, endPoint x: 526, endPoint y: 191, distance: 22.1
click at [526, 191] on td "₹99" at bounding box center [521, 192] width 40 height 19
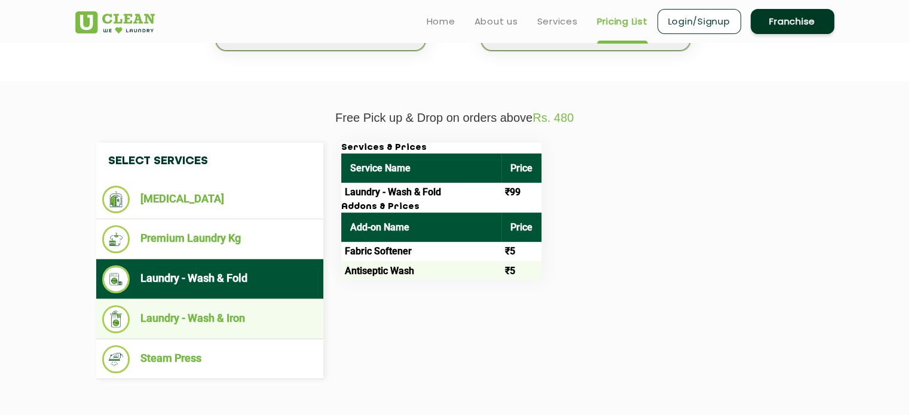
click at [200, 317] on li "Laundry - Wash & Iron" at bounding box center [209, 319] width 215 height 28
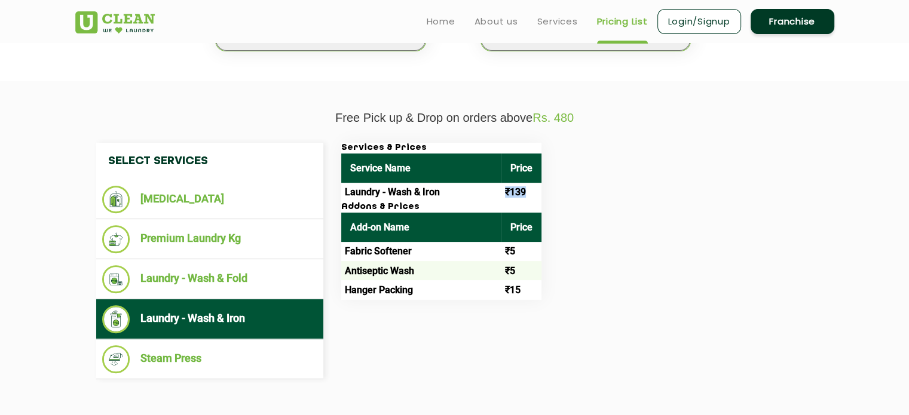
drag, startPoint x: 504, startPoint y: 192, endPoint x: 529, endPoint y: 192, distance: 24.5
click at [529, 192] on td "₹139" at bounding box center [521, 192] width 40 height 19
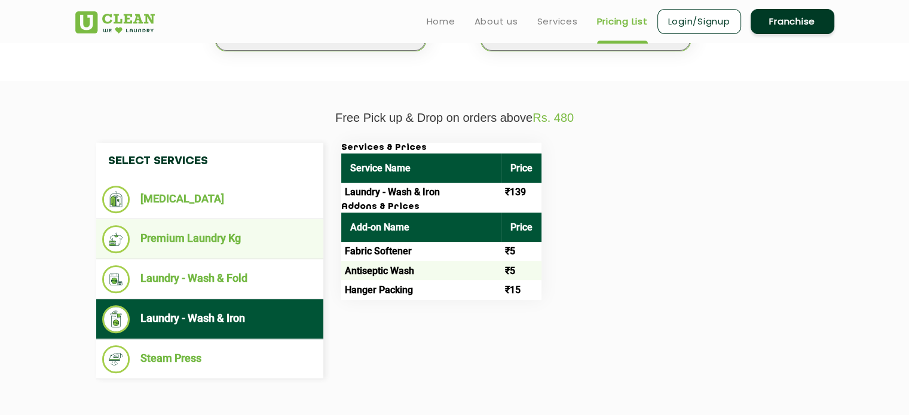
click at [189, 236] on li "Premium Laundry Kg" at bounding box center [209, 239] width 215 height 28
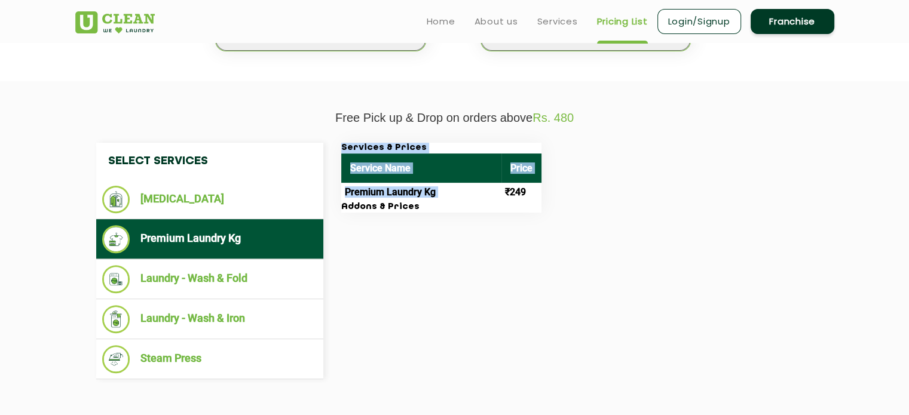
drag, startPoint x: 516, startPoint y: 186, endPoint x: 537, endPoint y: 185, distance: 20.9
click at [540, 185] on div "Services & Prices Service Name Price Premium Laundry Kg ₹249 Addons & Prices" at bounding box center [577, 178] width 490 height 70
click at [525, 193] on td "₹249" at bounding box center [521, 192] width 40 height 19
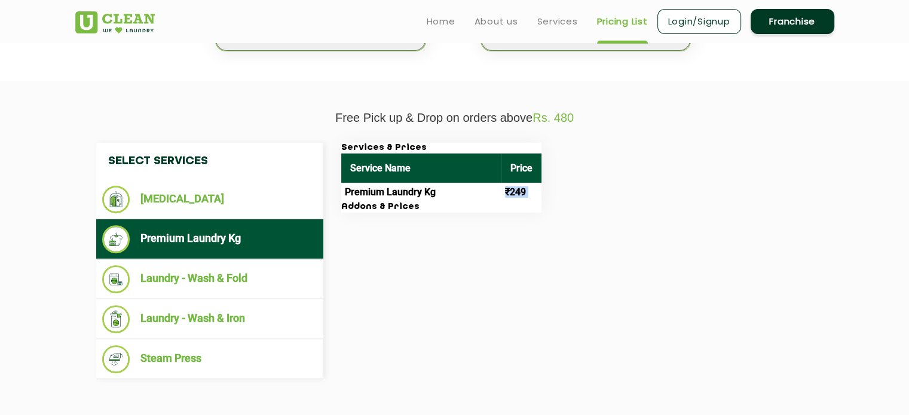
click at [525, 193] on td "₹249" at bounding box center [521, 192] width 40 height 19
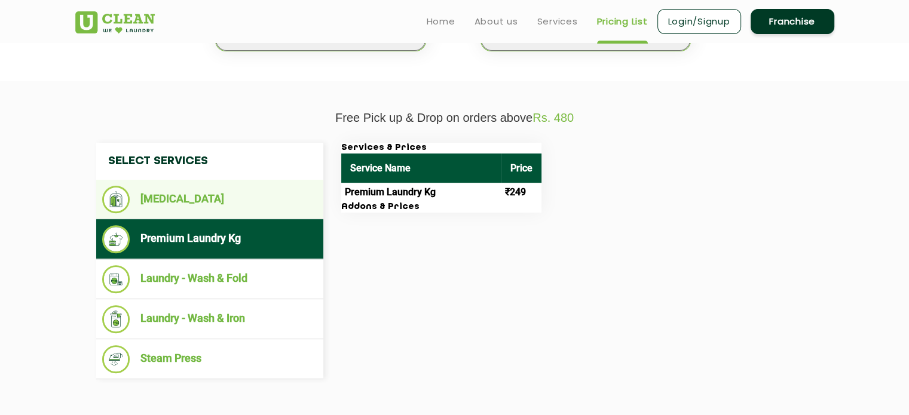
click at [201, 207] on li "[MEDICAL_DATA]" at bounding box center [209, 199] width 215 height 27
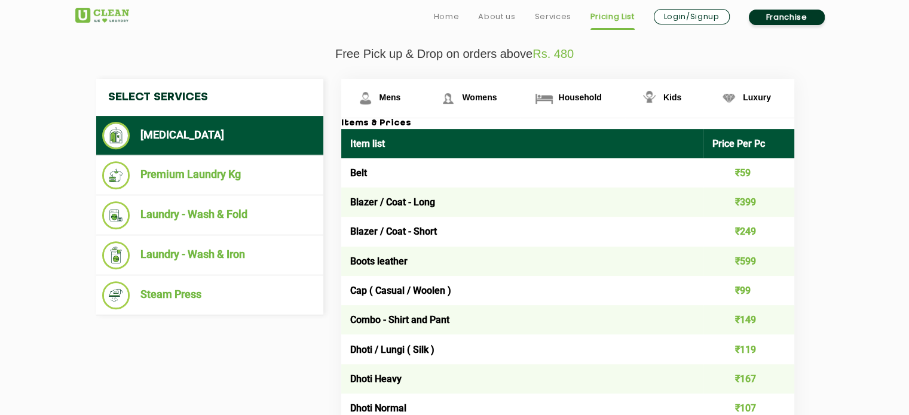
scroll to position [478, 0]
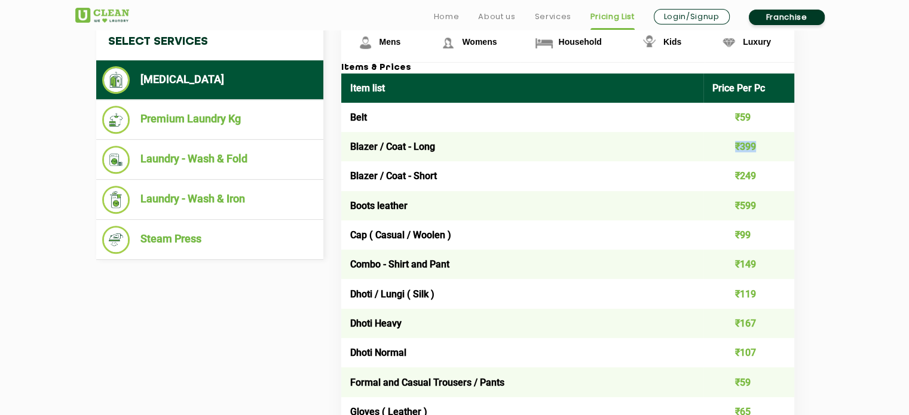
drag, startPoint x: 737, startPoint y: 146, endPoint x: 789, endPoint y: 148, distance: 51.4
click at [789, 148] on td "₹399" at bounding box center [748, 146] width 91 height 29
drag, startPoint x: 724, startPoint y: 174, endPoint x: 774, endPoint y: 176, distance: 49.6
click at [774, 176] on td "₹249" at bounding box center [748, 175] width 91 height 29
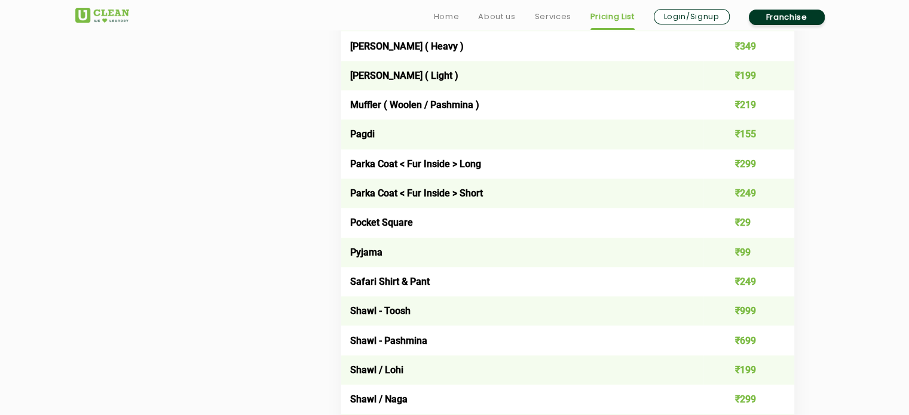
scroll to position [1494, 0]
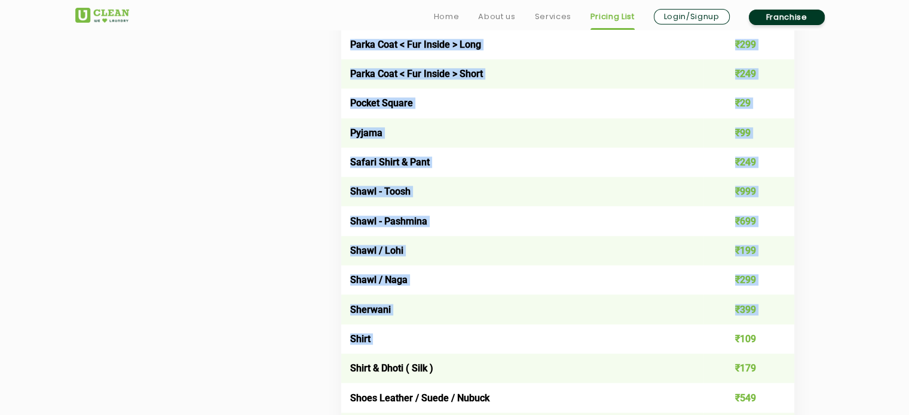
drag, startPoint x: 721, startPoint y: 341, endPoint x: 805, endPoint y: 342, distance: 83.7
click at [805, 342] on div "Mens Womens Household Kids Luxury Items & Prices Item list Price Per Pc Belt ₹5…" at bounding box center [577, 98] width 490 height 2181
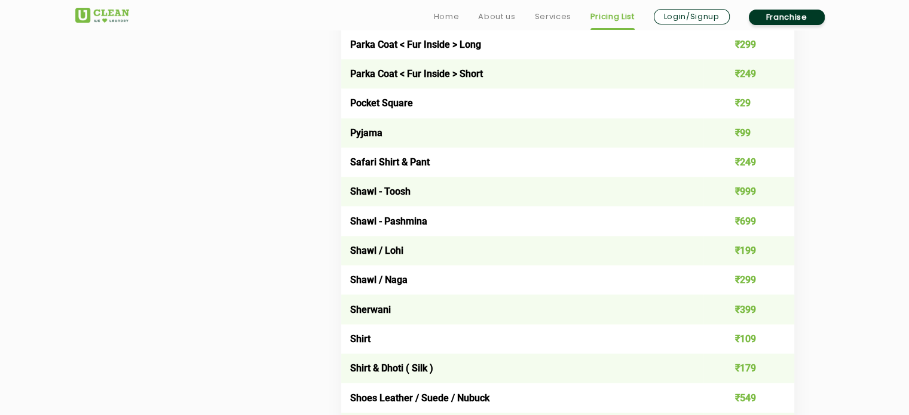
click at [749, 340] on td "₹109" at bounding box center [748, 338] width 91 height 29
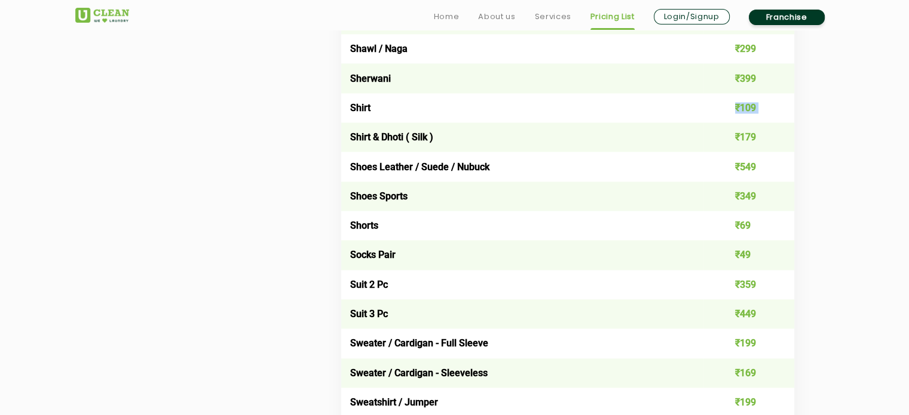
scroll to position [1793, 0]
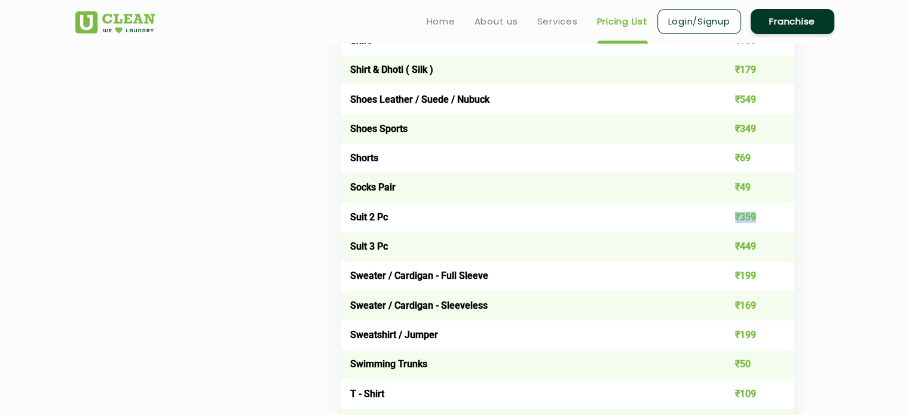
drag, startPoint x: 734, startPoint y: 217, endPoint x: 755, endPoint y: 220, distance: 21.8
click at [755, 220] on td "₹359" at bounding box center [748, 217] width 91 height 29
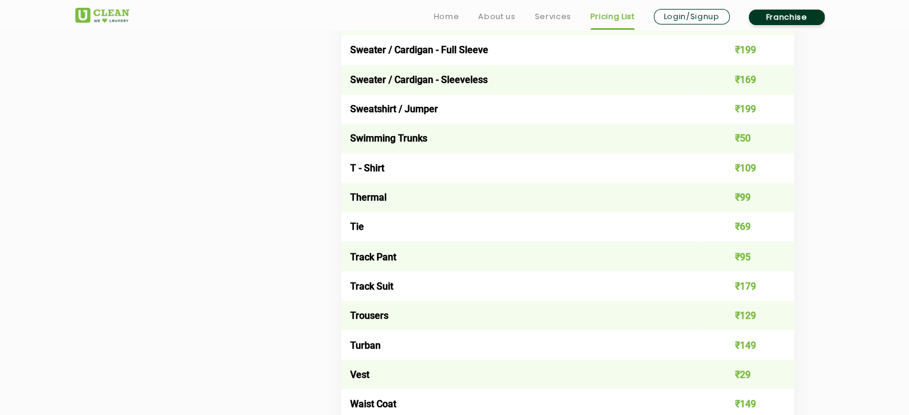
scroll to position [2091, 0]
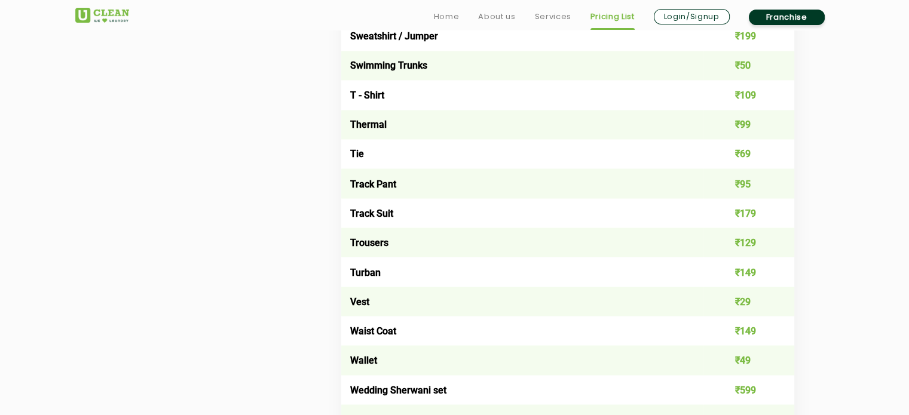
click at [739, 244] on td "₹129" at bounding box center [748, 242] width 91 height 29
drag, startPoint x: 732, startPoint y: 247, endPoint x: 759, endPoint y: 249, distance: 26.9
click at [759, 249] on td "₹129" at bounding box center [748, 242] width 91 height 29
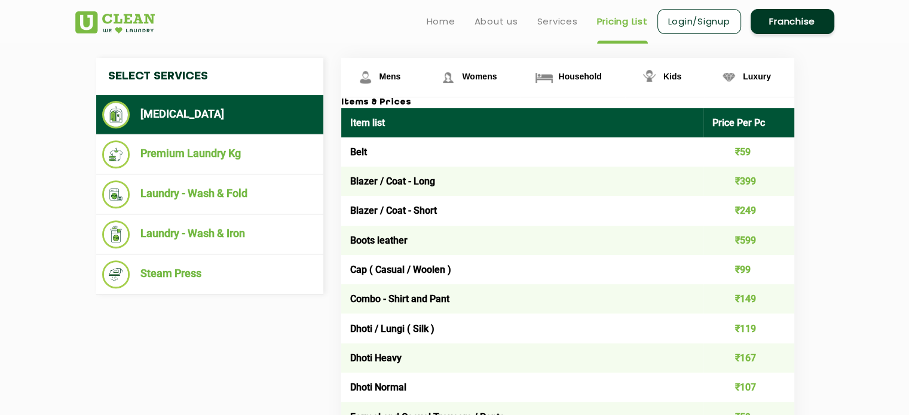
scroll to position [299, 0]
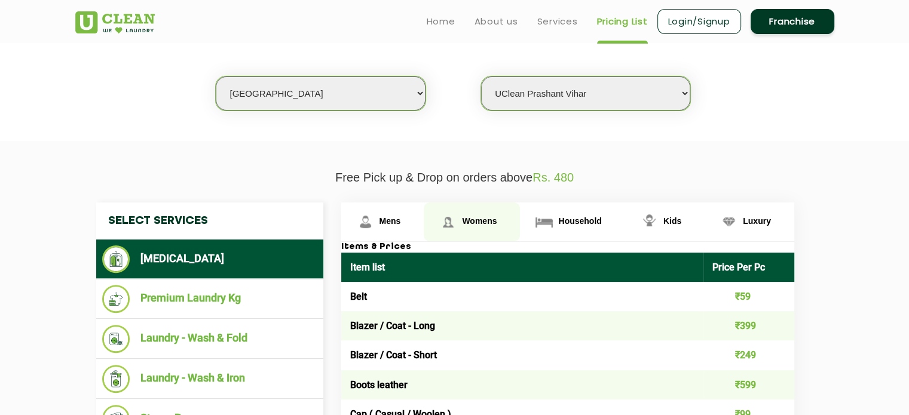
click at [471, 216] on span "Womens" at bounding box center [479, 221] width 35 height 10
click at [462, 223] on span "Womens" at bounding box center [479, 221] width 35 height 10
click at [467, 227] on link "Womens" at bounding box center [472, 222] width 96 height 39
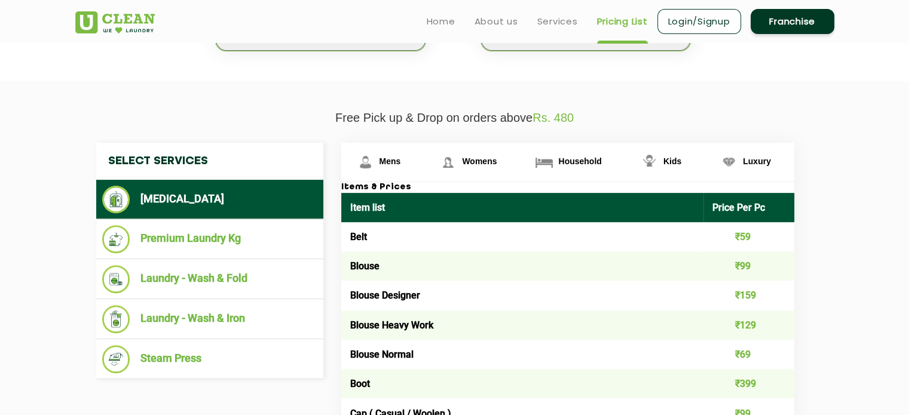
scroll to position [920, 0]
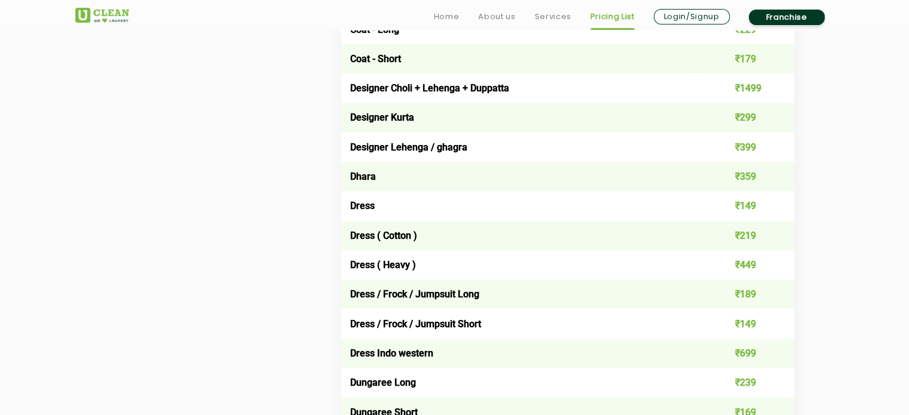
click at [743, 206] on td "₹149" at bounding box center [748, 205] width 91 height 29
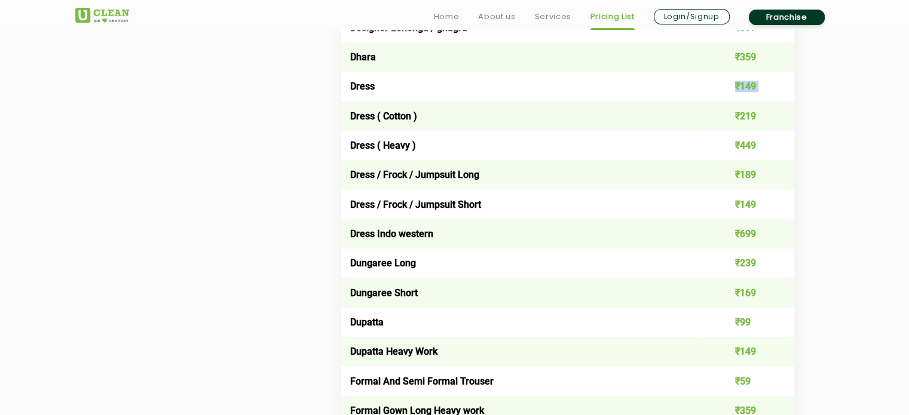
scroll to position [1099, 0]
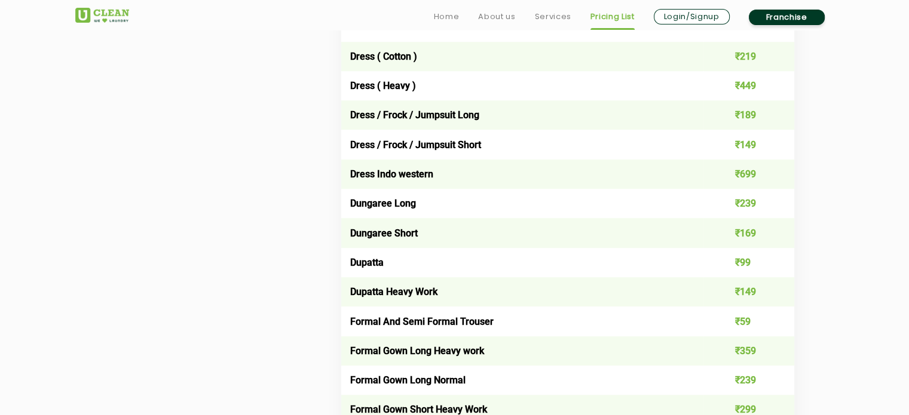
click at [738, 262] on td "₹99" at bounding box center [748, 262] width 91 height 29
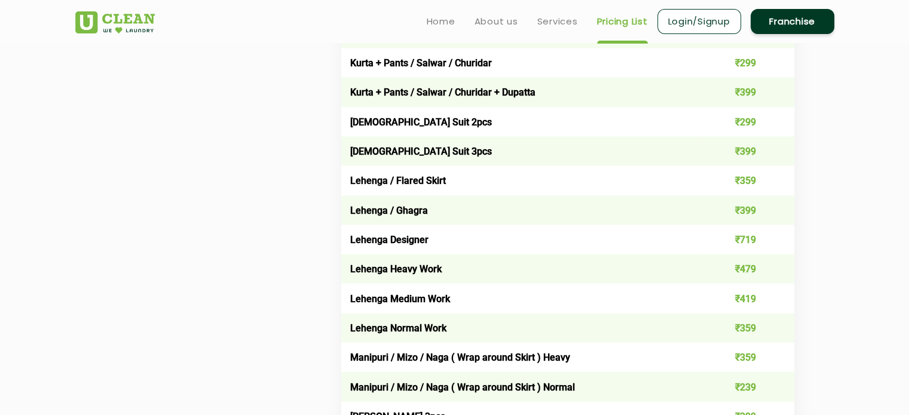
scroll to position [2294, 0]
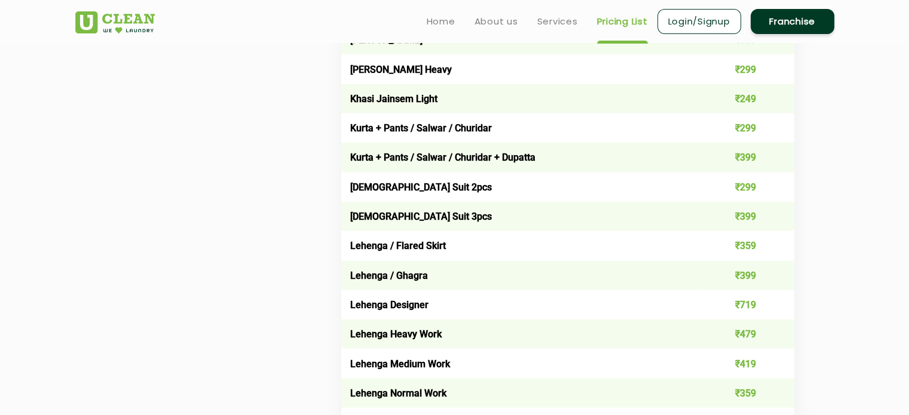
click at [746, 195] on td "₹299" at bounding box center [748, 187] width 91 height 29
drag, startPoint x: 722, startPoint y: 220, endPoint x: 767, endPoint y: 222, distance: 44.8
click at [767, 222] on td "₹399" at bounding box center [748, 216] width 91 height 29
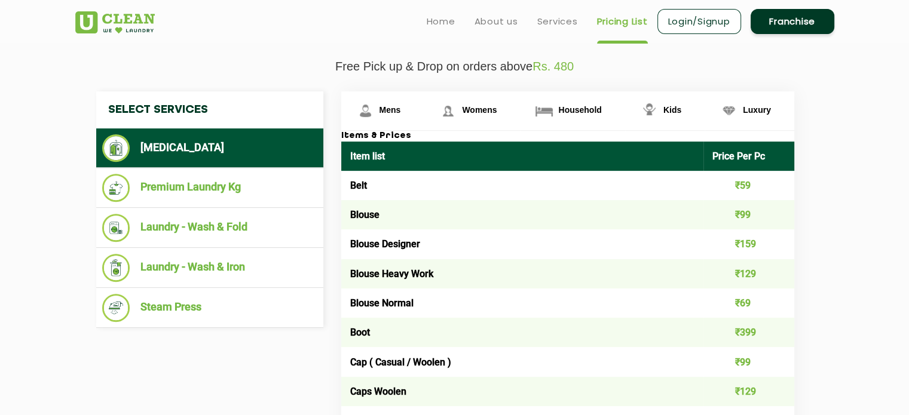
scroll to position [382, 0]
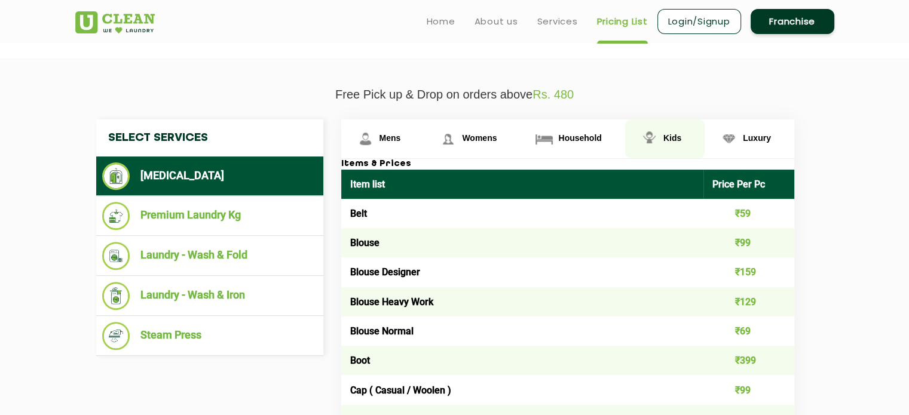
click at [673, 139] on span "Kids" at bounding box center [672, 138] width 18 height 10
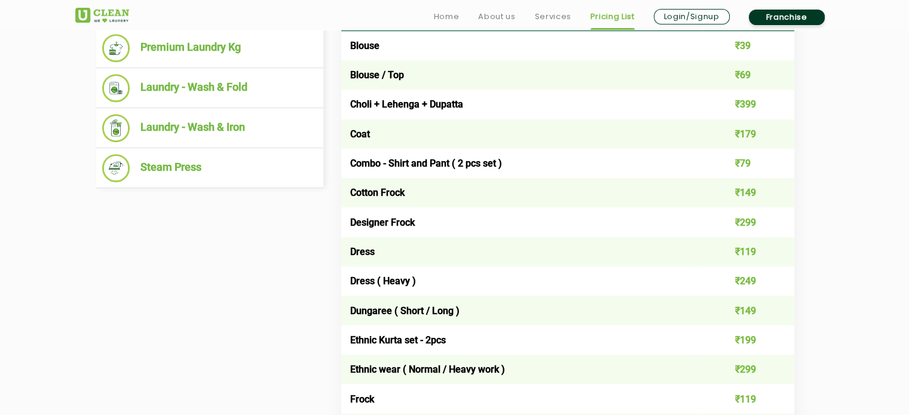
scroll to position [681, 0]
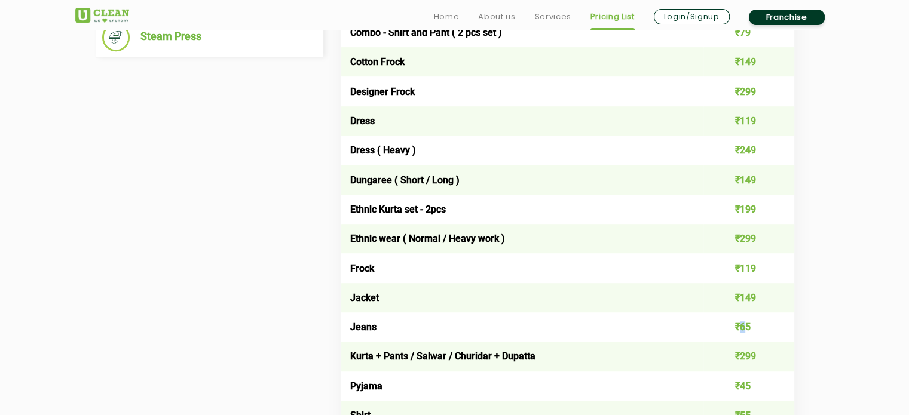
click at [744, 327] on td "₹65" at bounding box center [748, 326] width 91 height 29
drag, startPoint x: 736, startPoint y: 328, endPoint x: 760, endPoint y: 328, distance: 24.5
click at [760, 328] on td "₹65" at bounding box center [748, 326] width 91 height 29
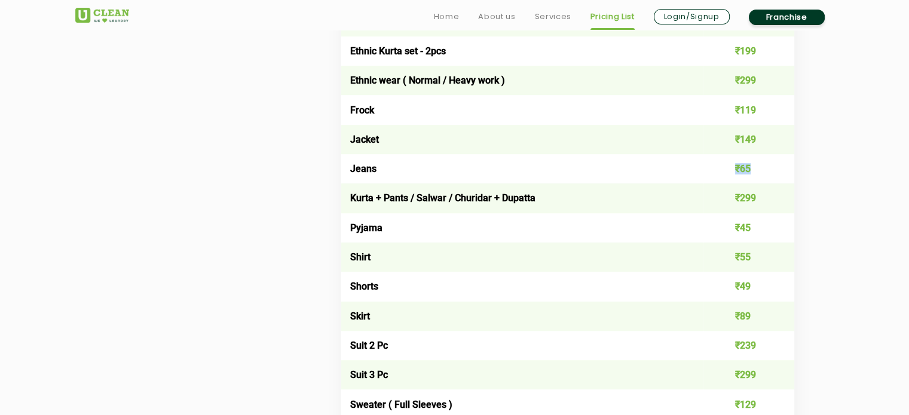
scroll to position [860, 0]
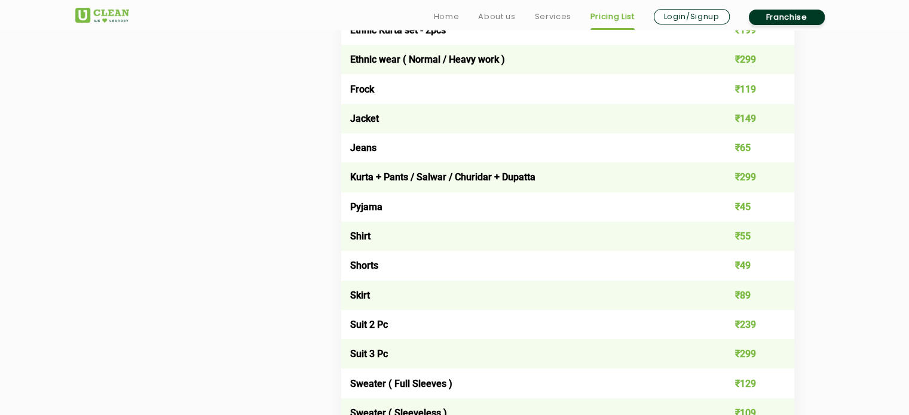
click at [747, 206] on td "₹45" at bounding box center [748, 206] width 91 height 29
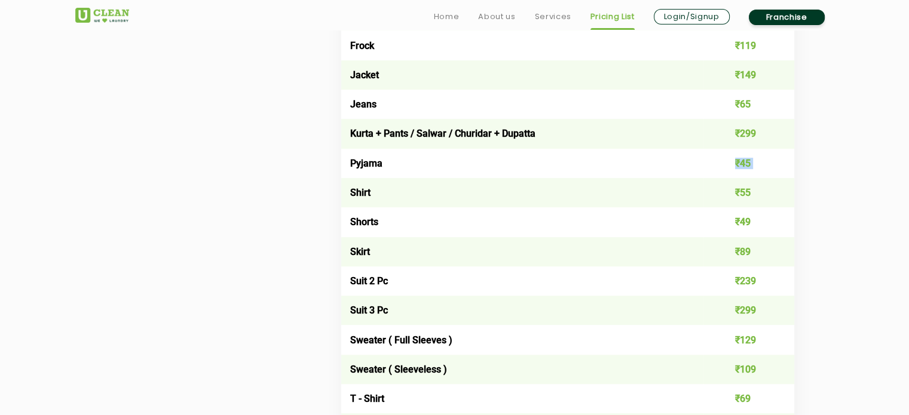
scroll to position [979, 0]
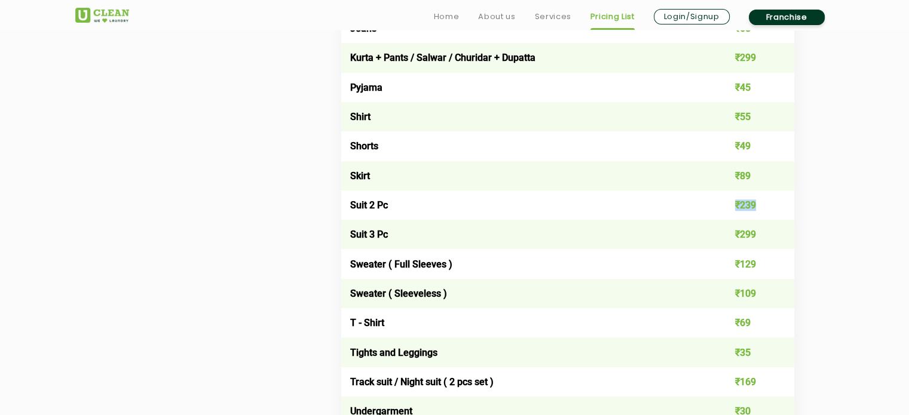
drag, startPoint x: 727, startPoint y: 209, endPoint x: 767, endPoint y: 210, distance: 40.6
click at [767, 210] on td "₹239" at bounding box center [748, 205] width 91 height 29
drag, startPoint x: 721, startPoint y: 238, endPoint x: 775, endPoint y: 235, distance: 53.9
click at [775, 235] on td "₹299" at bounding box center [748, 234] width 91 height 29
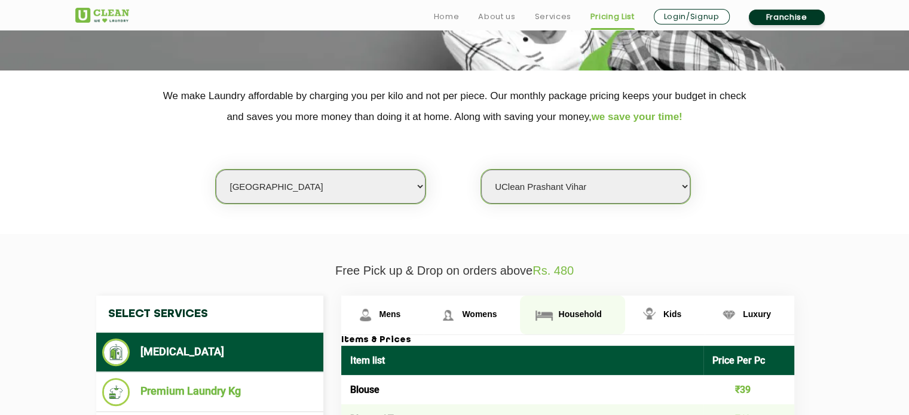
scroll to position [262, 0]
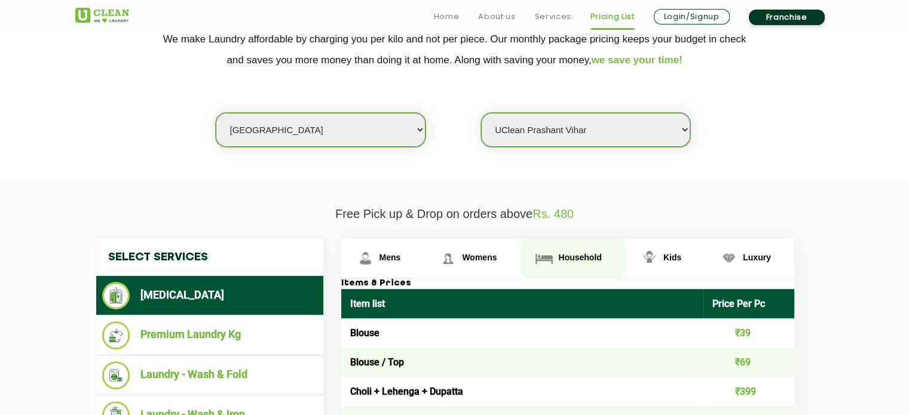
click at [583, 256] on span "Household" at bounding box center [579, 258] width 43 height 10
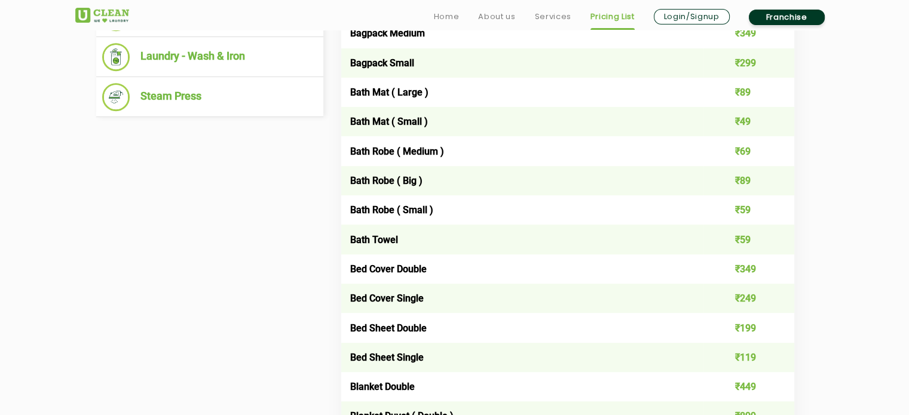
scroll to position [681, 0]
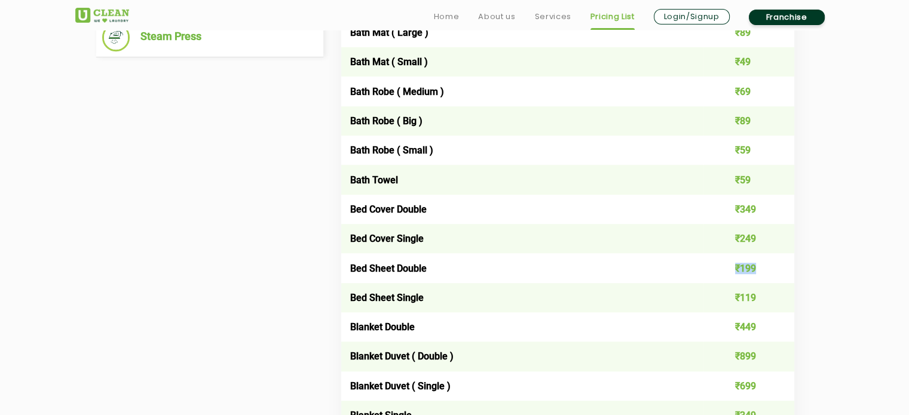
drag, startPoint x: 734, startPoint y: 265, endPoint x: 759, endPoint y: 269, distance: 25.4
click at [759, 269] on td "₹199" at bounding box center [748, 267] width 91 height 29
click at [740, 296] on td "₹119" at bounding box center [748, 297] width 91 height 29
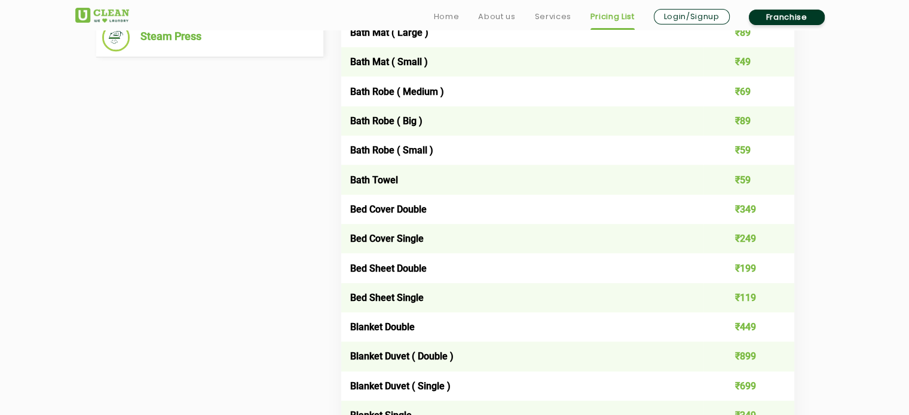
click at [750, 267] on td "₹199" at bounding box center [748, 267] width 91 height 29
click at [746, 295] on td "₹119" at bounding box center [748, 297] width 91 height 29
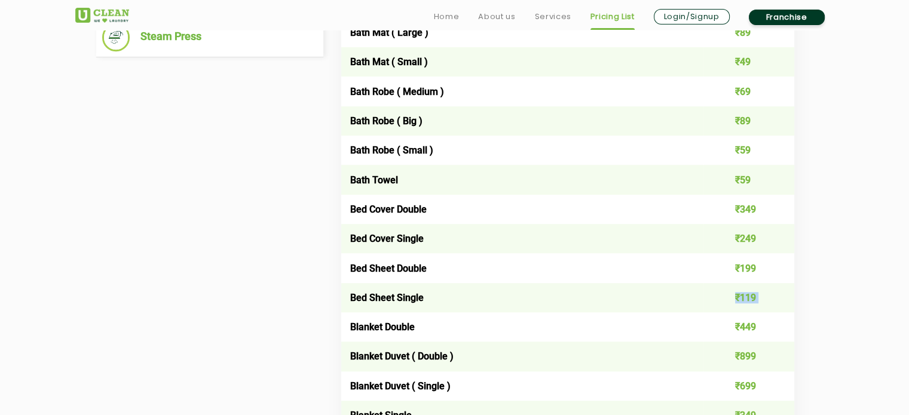
click at [746, 295] on td "₹119" at bounding box center [748, 297] width 91 height 29
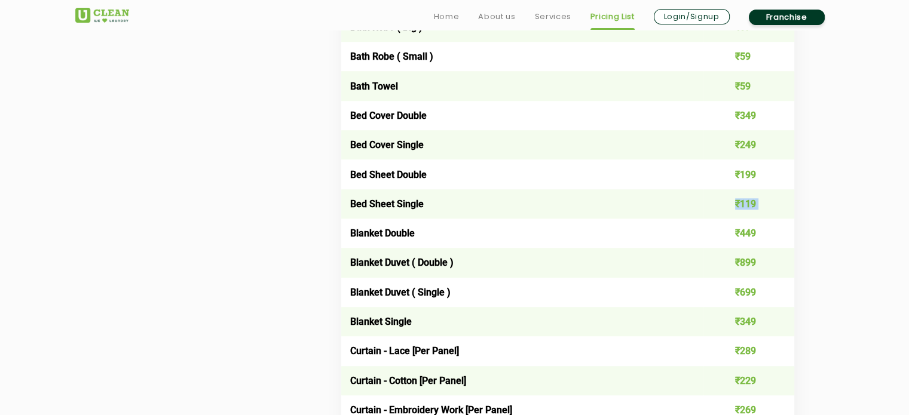
scroll to position [979, 0]
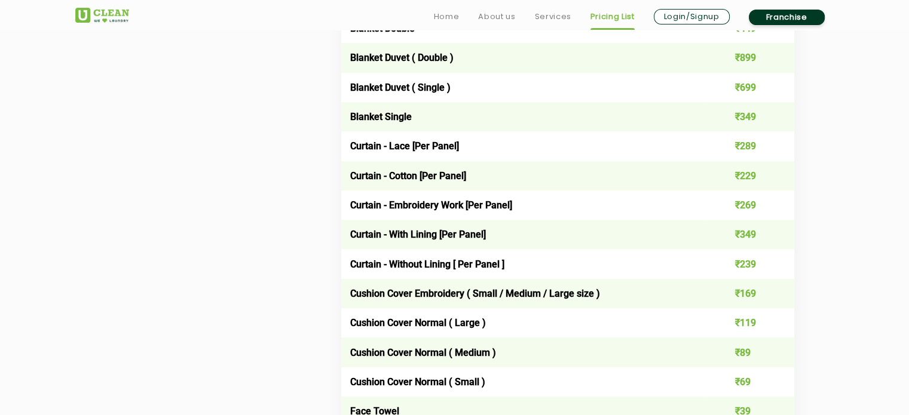
click at [736, 230] on td "₹349" at bounding box center [748, 234] width 91 height 29
click at [736, 260] on td "₹239" at bounding box center [748, 263] width 91 height 29
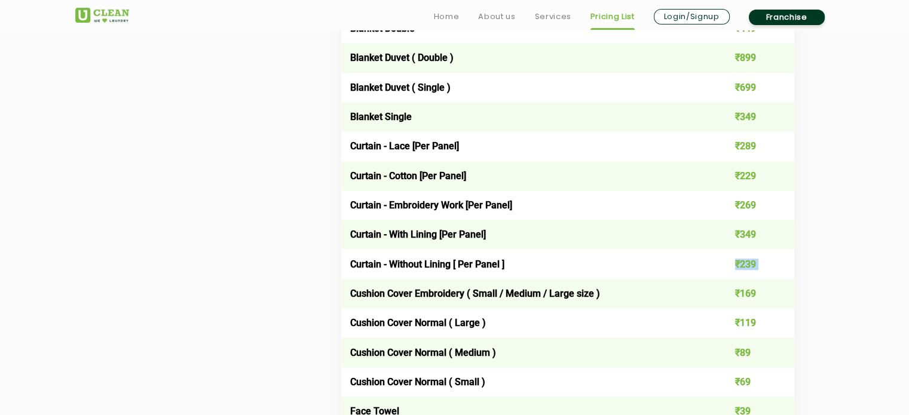
click at [736, 260] on td "₹239" at bounding box center [748, 263] width 91 height 29
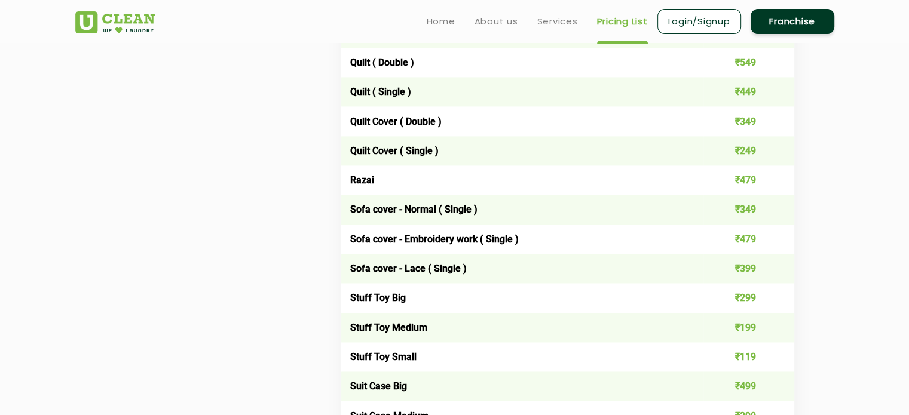
scroll to position [1756, 0]
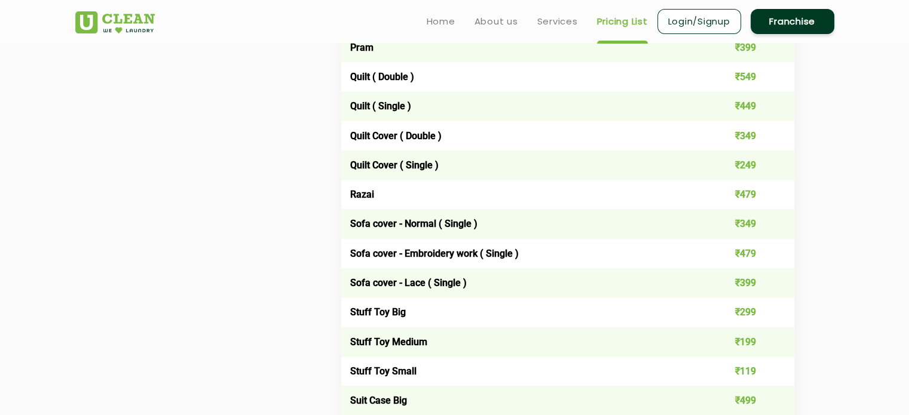
click at [736, 137] on td "₹349" at bounding box center [748, 135] width 91 height 29
drag, startPoint x: 728, startPoint y: 174, endPoint x: 773, endPoint y: 176, distance: 44.8
click at [773, 176] on td "₹249" at bounding box center [748, 165] width 91 height 29
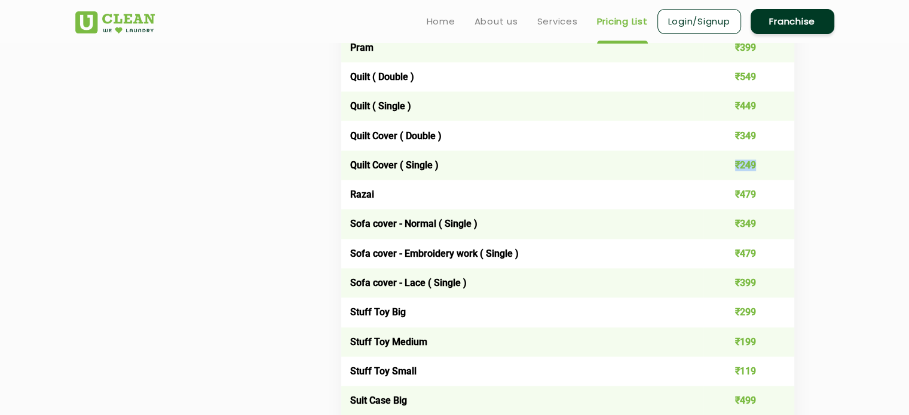
scroll to position [1696, 0]
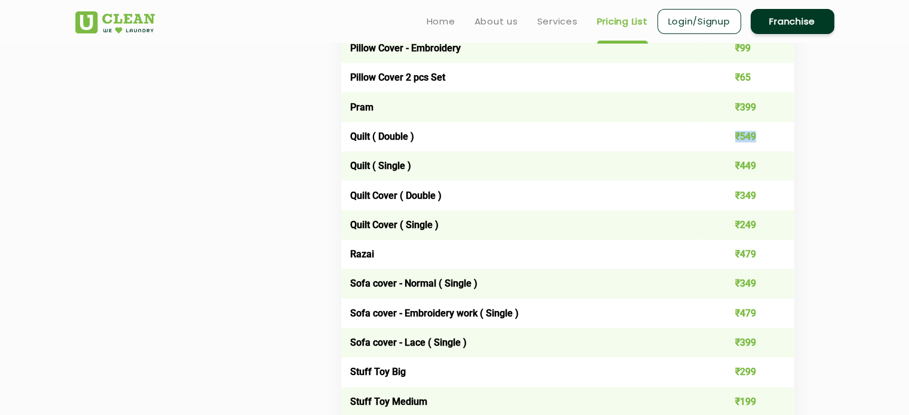
drag, startPoint x: 734, startPoint y: 138, endPoint x: 767, endPoint y: 142, distance: 33.7
click at [767, 142] on td "₹549" at bounding box center [748, 136] width 91 height 29
drag, startPoint x: 727, startPoint y: 170, endPoint x: 777, endPoint y: 168, distance: 50.8
click at [777, 168] on td "₹449" at bounding box center [748, 165] width 91 height 29
